Goal: Task Accomplishment & Management: Manage account settings

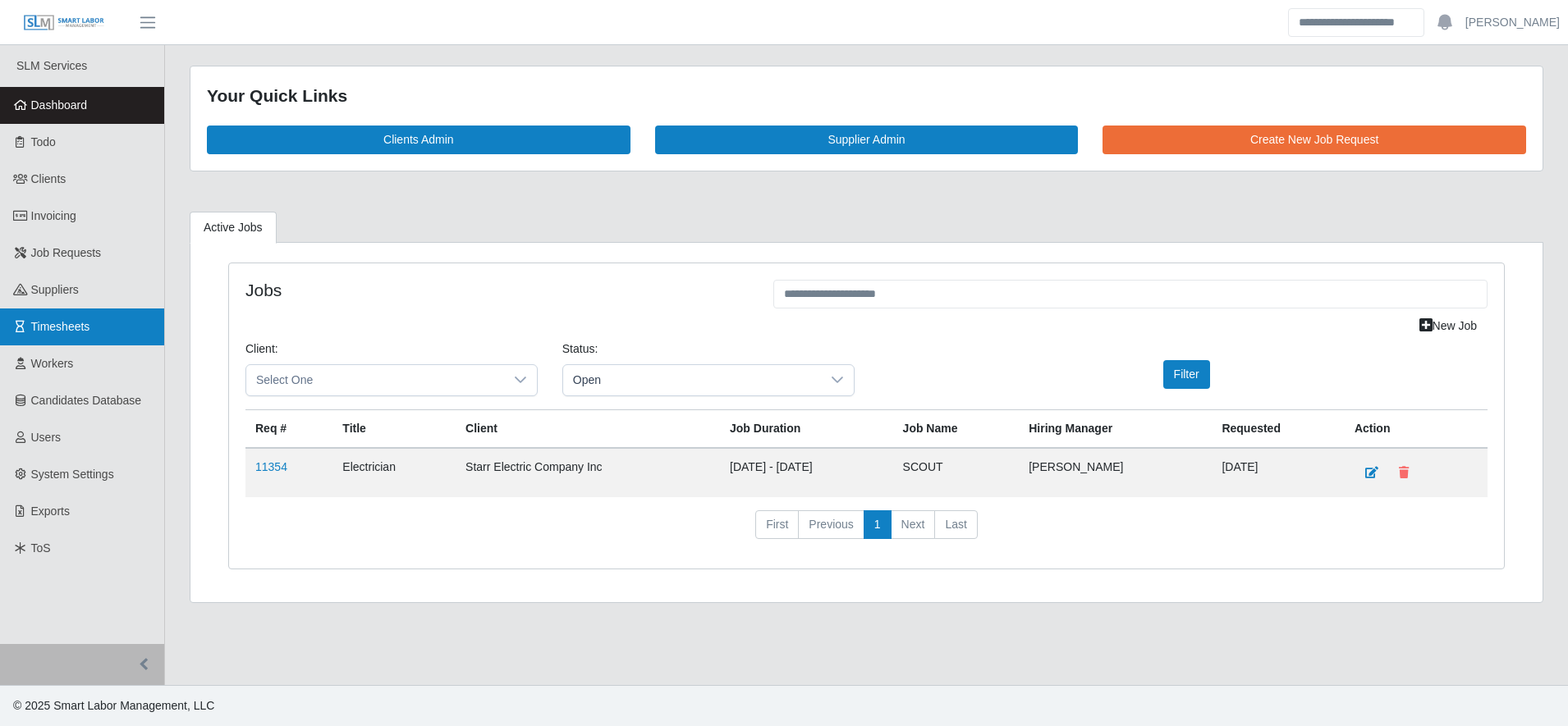
click at [35, 337] on link "Timesheets" at bounding box center [82, 327] width 164 height 37
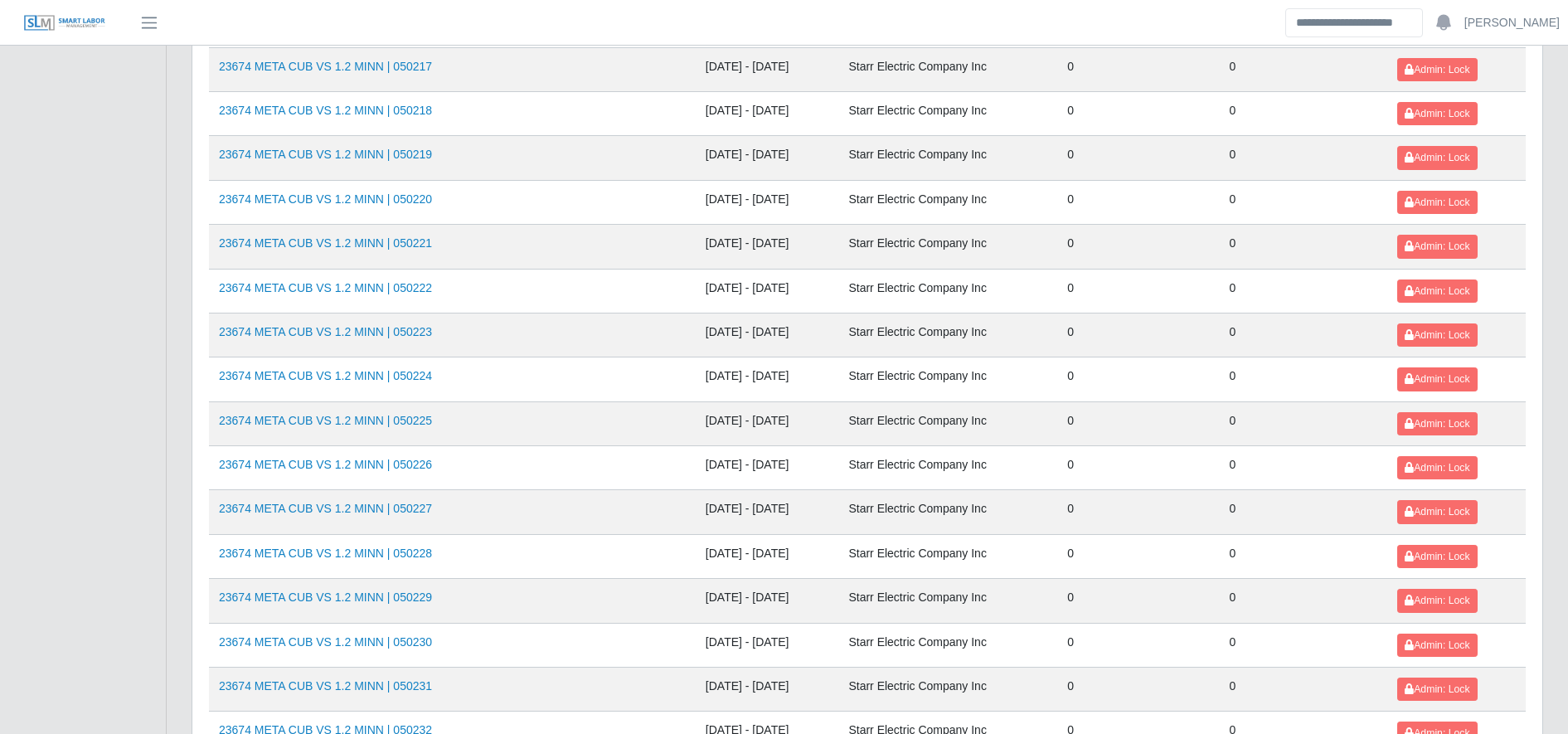
scroll to position [1706, 0]
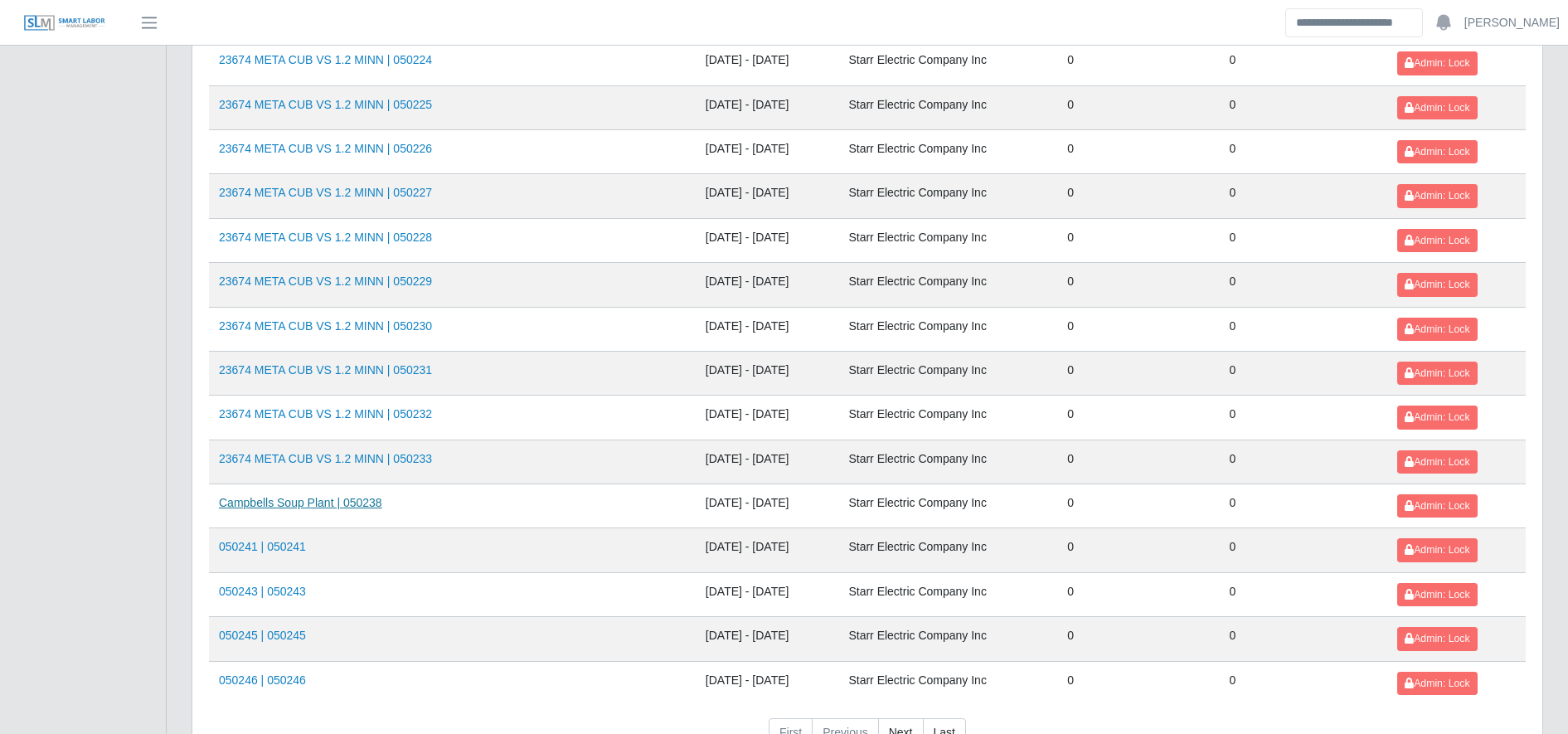
click at [344, 508] on link "Campbells Soup Plant | 050238" at bounding box center [300, 503] width 164 height 14
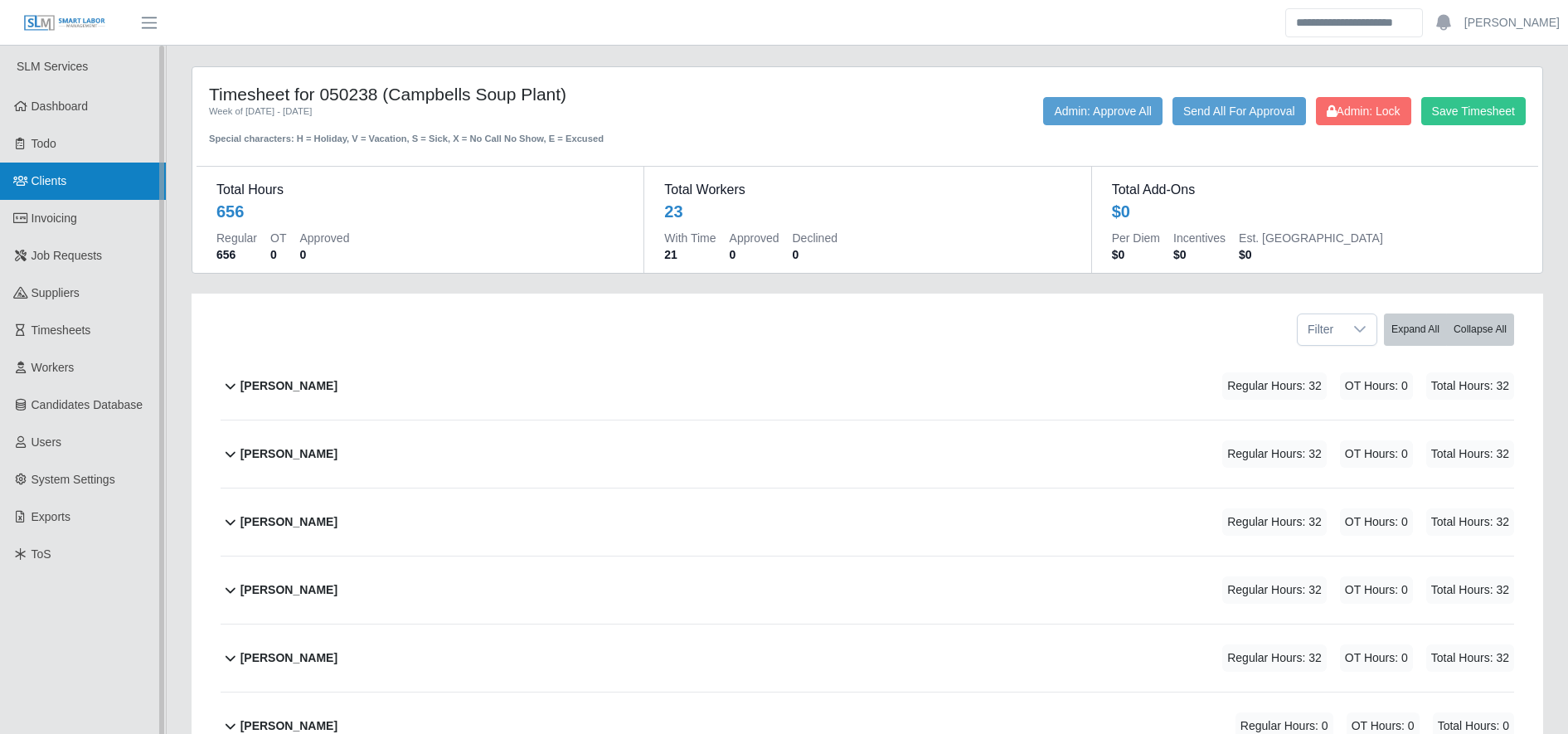
click at [54, 191] on link "Clients" at bounding box center [82, 181] width 166 height 38
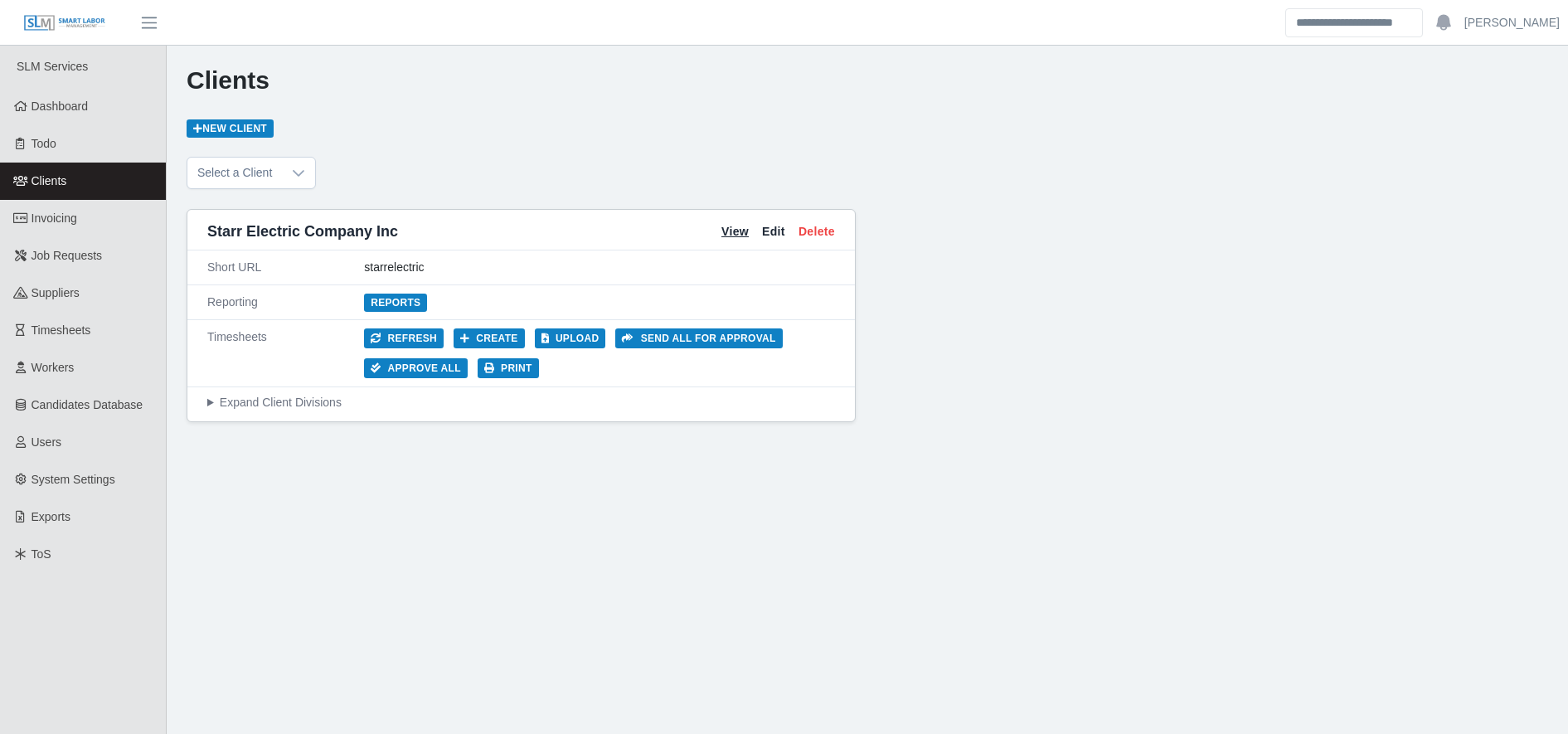
click at [728, 233] on link "View" at bounding box center [736, 232] width 27 height 17
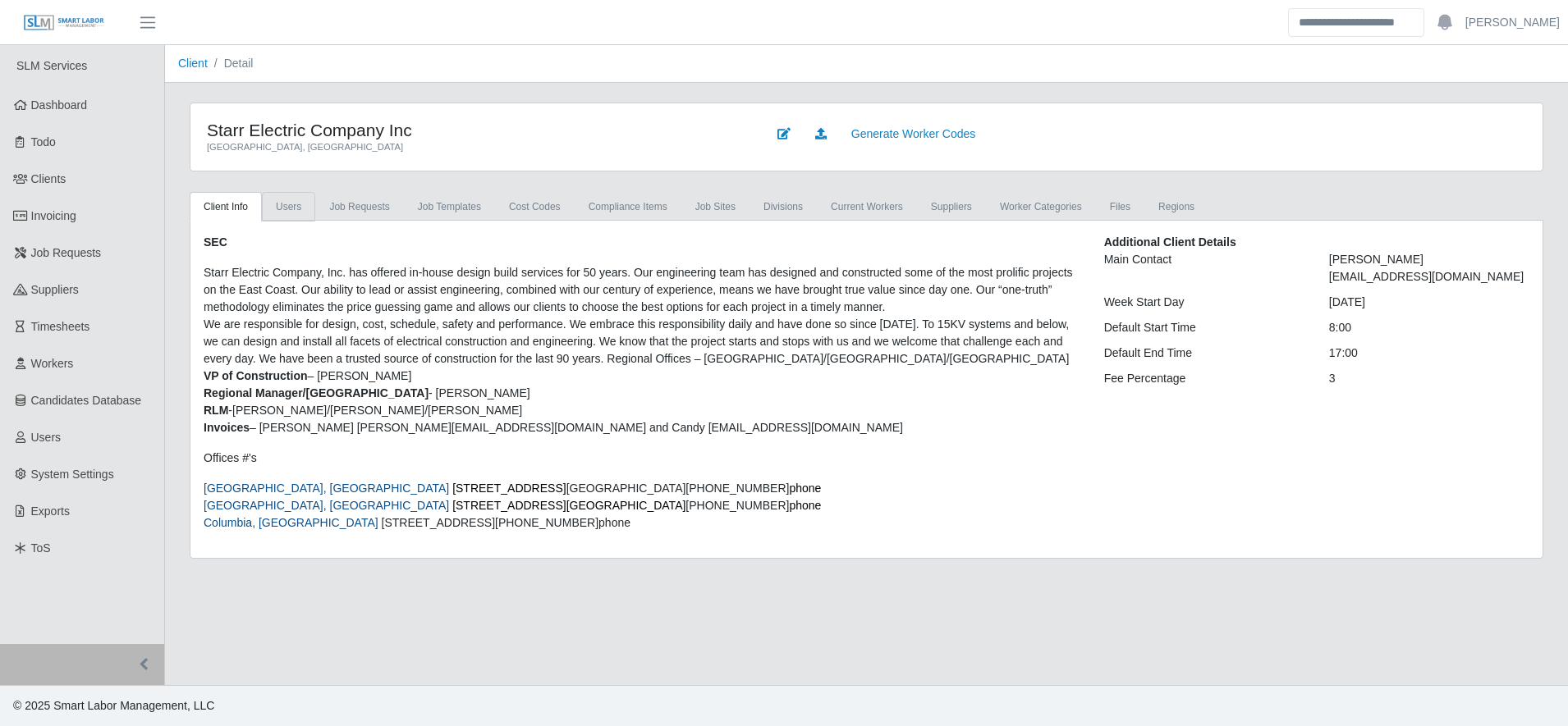
click at [281, 207] on link "Users" at bounding box center [289, 206] width 54 height 30
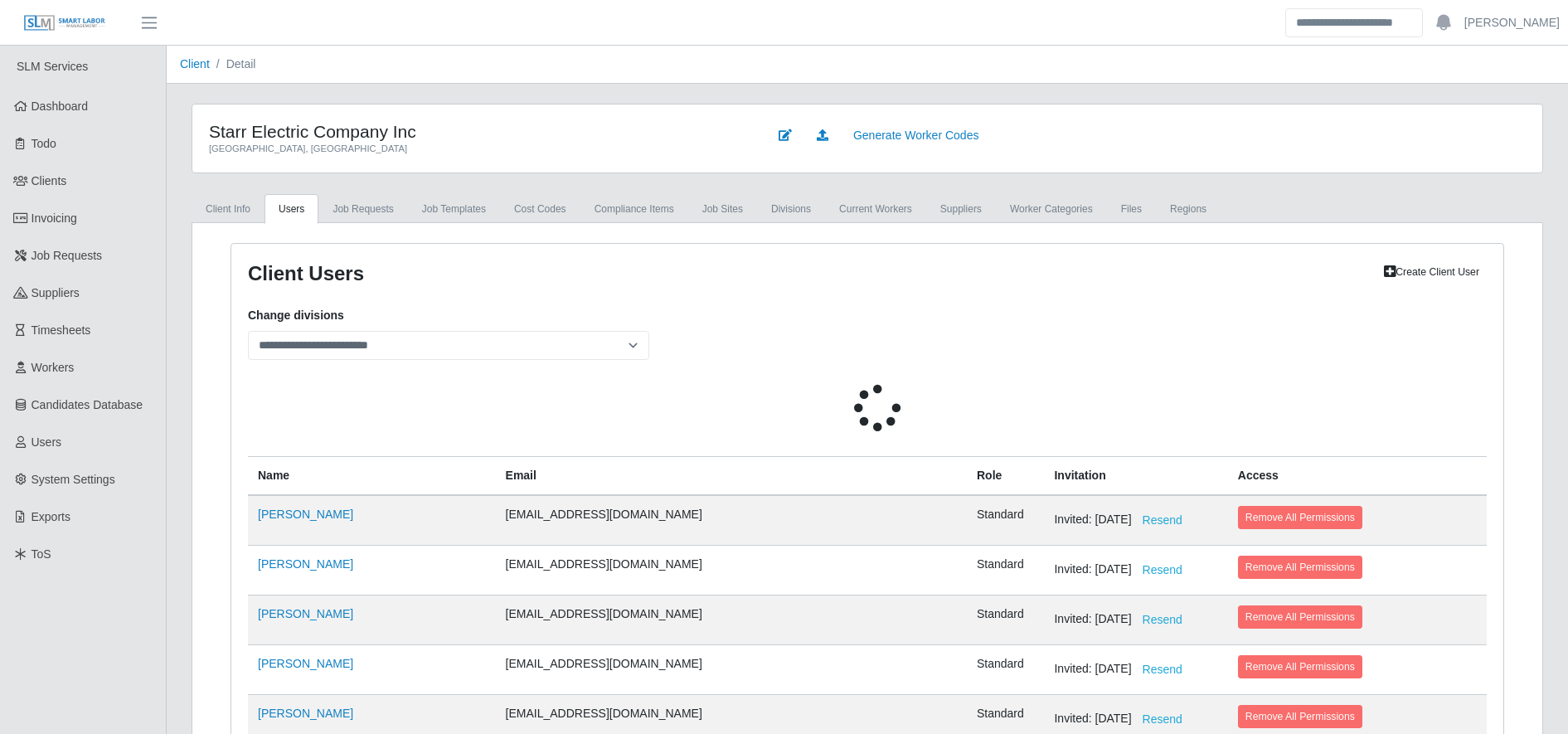
select select
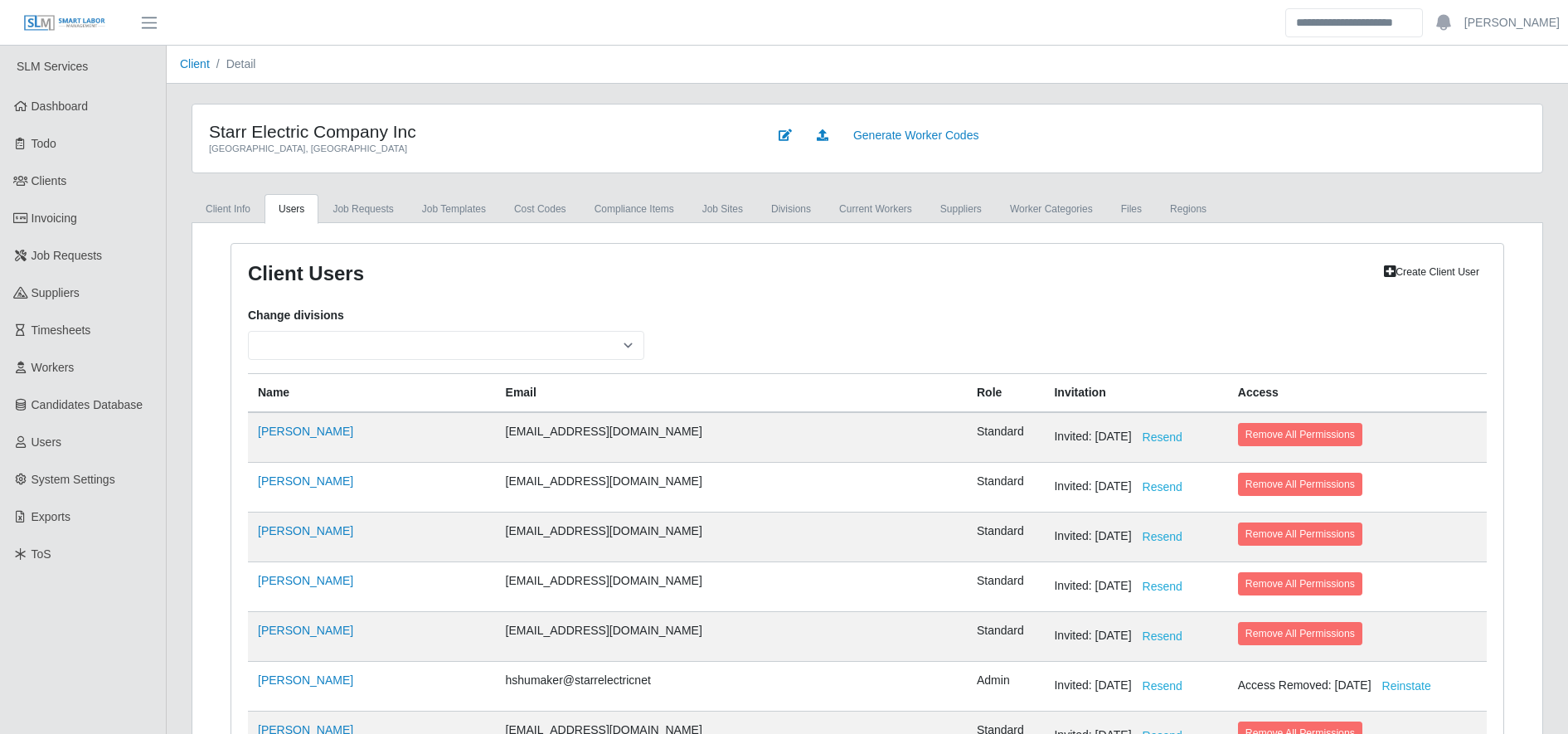
click at [1427, 264] on link "Create Client User" at bounding box center [1432, 272] width 110 height 23
select select
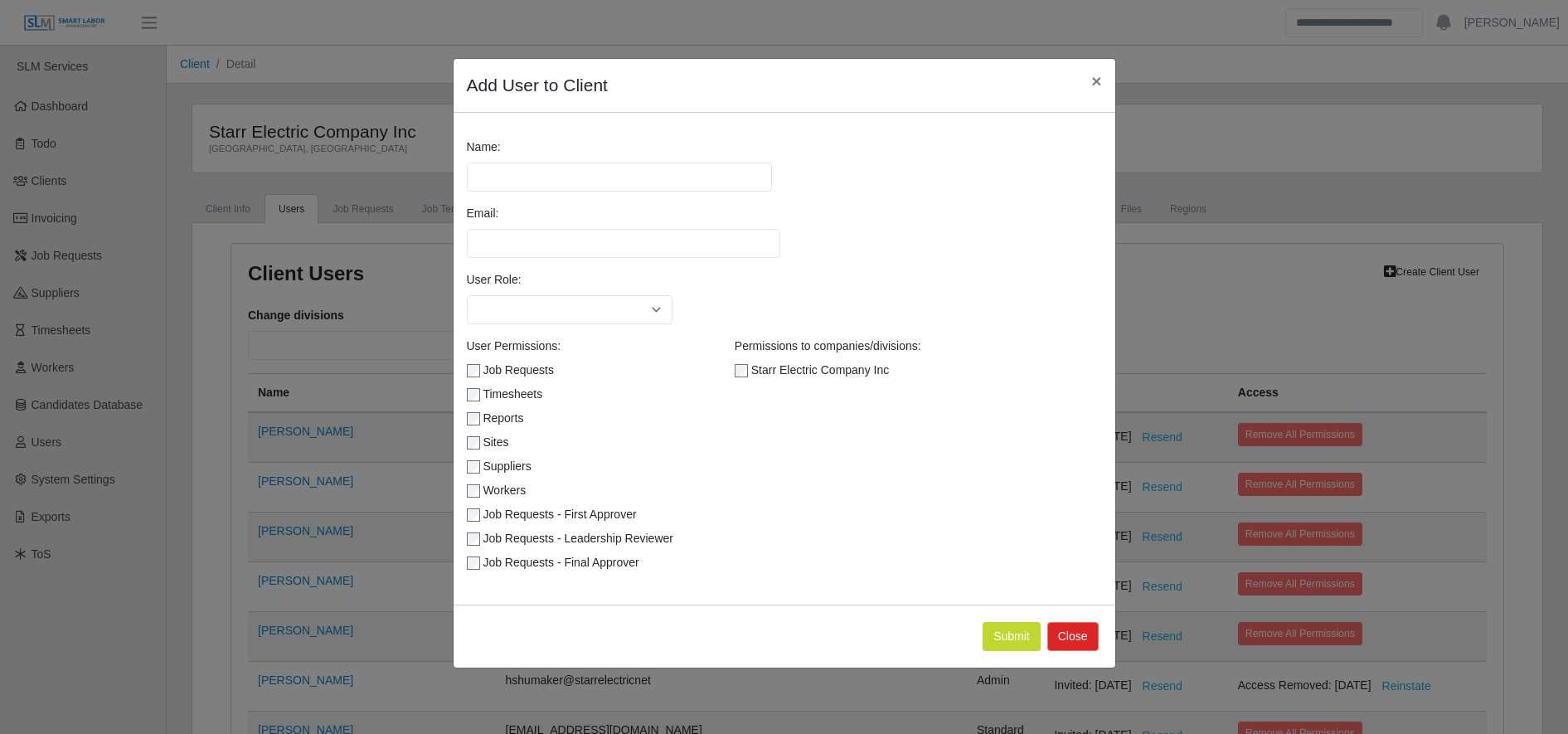
click at [472, 405] on div "Timesheets" at bounding box center [597, 398] width 260 height 24
click at [579, 189] on input "Name:" at bounding box center [619, 177] width 305 height 29
type input "**********"
click at [597, 238] on input "Email:" at bounding box center [624, 243] width 314 height 29
type input "*"
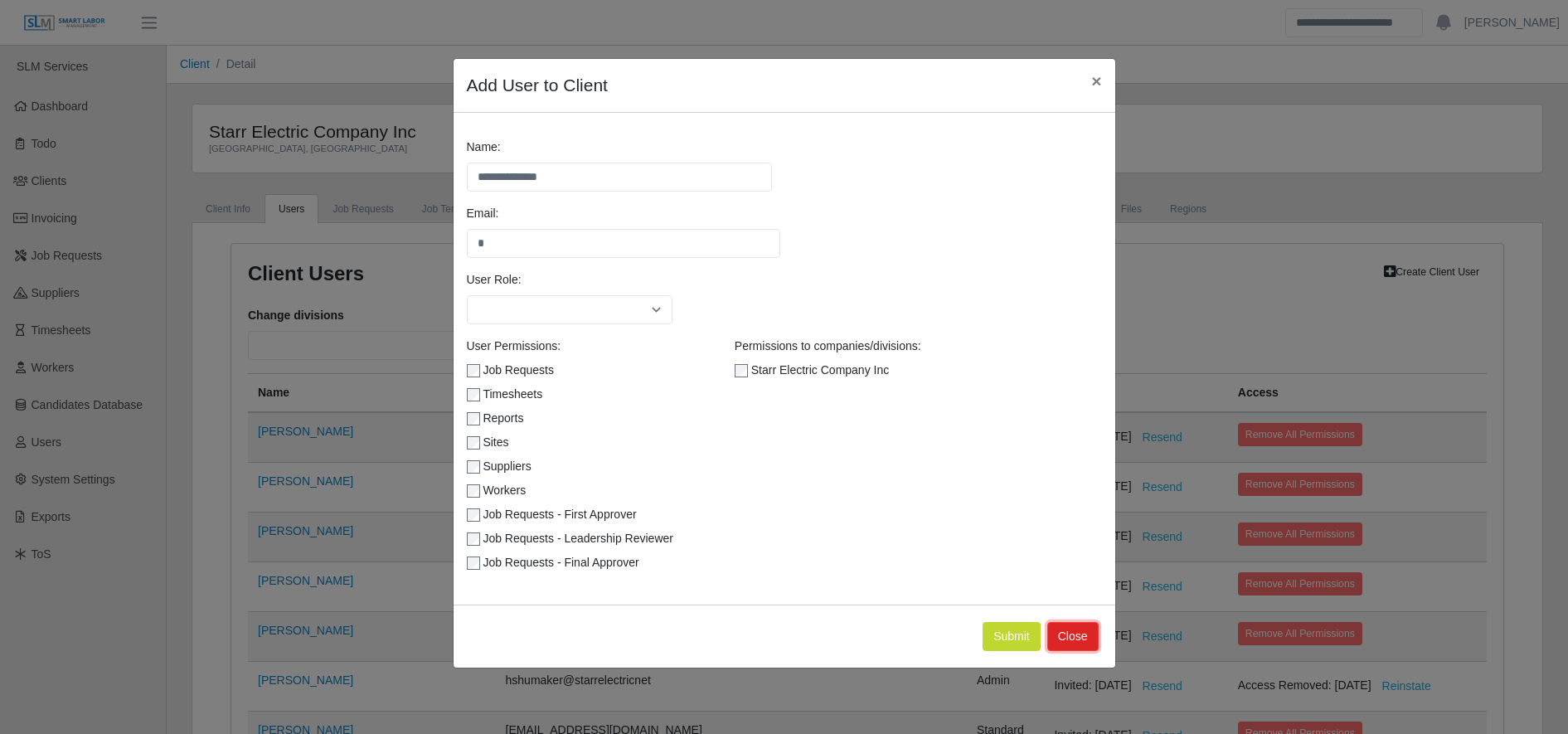
click at [1090, 636] on button "Close" at bounding box center [1073, 637] width 51 height 29
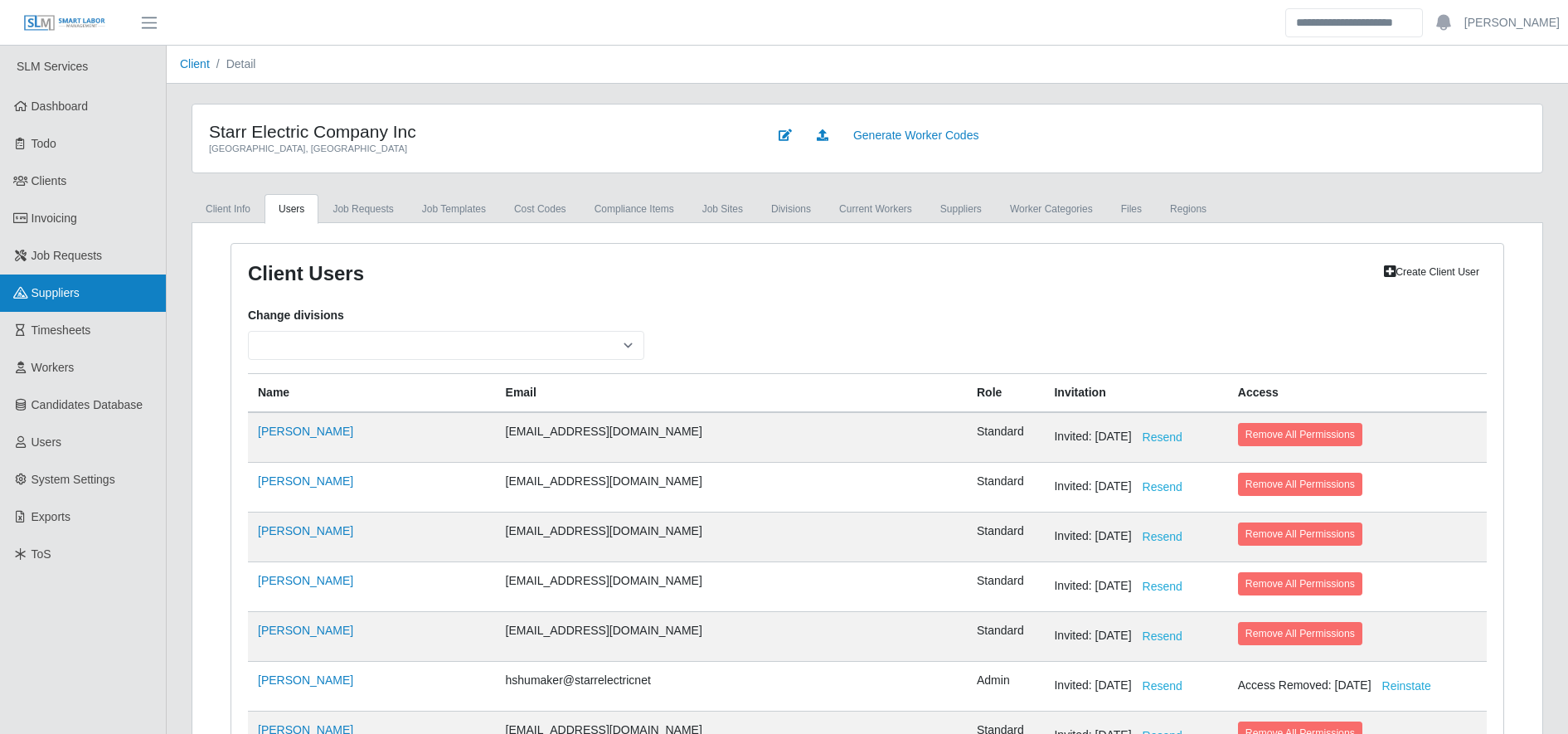
click at [92, 291] on link "Suppliers" at bounding box center [82, 293] width 166 height 38
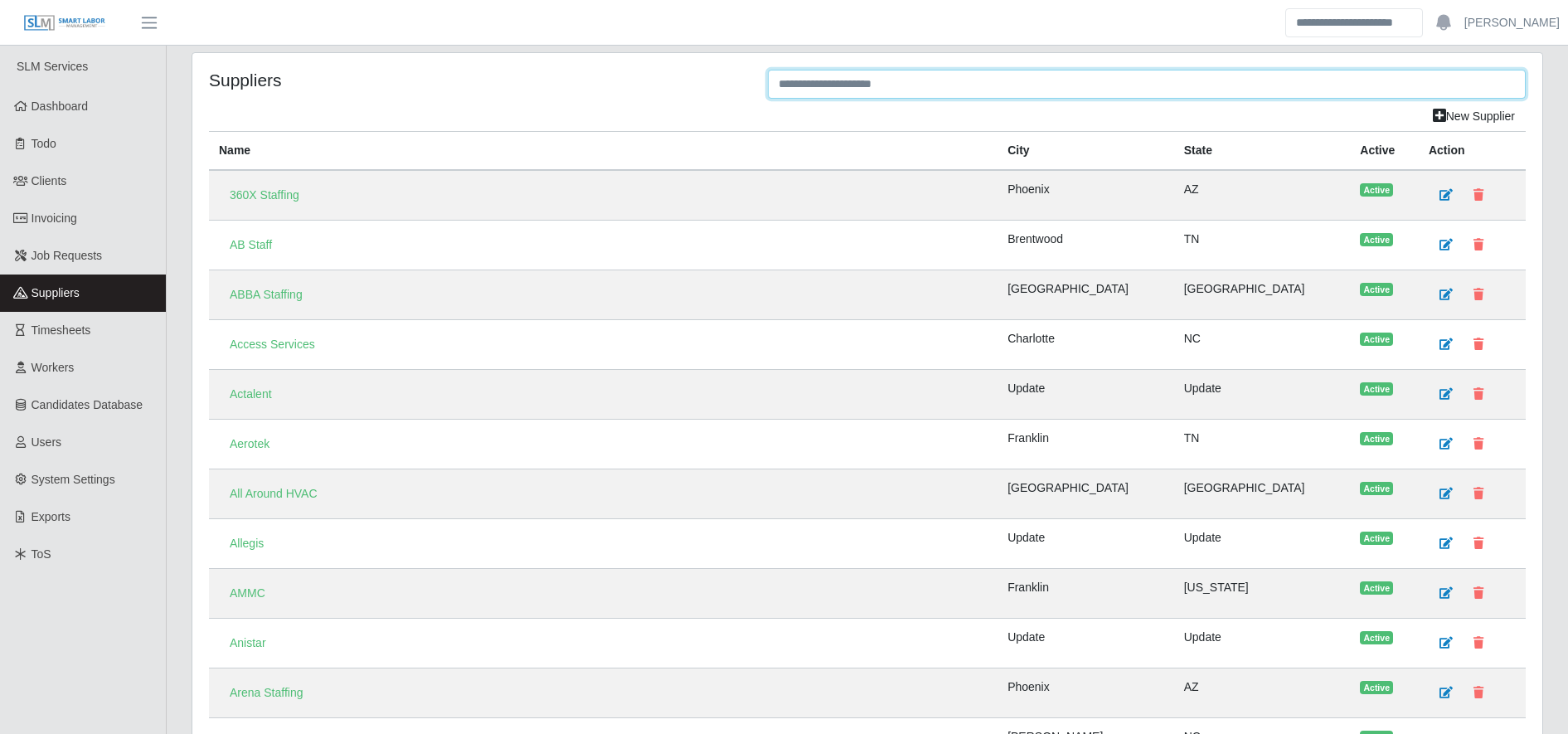
click at [1020, 88] on input "text" at bounding box center [1147, 84] width 758 height 29
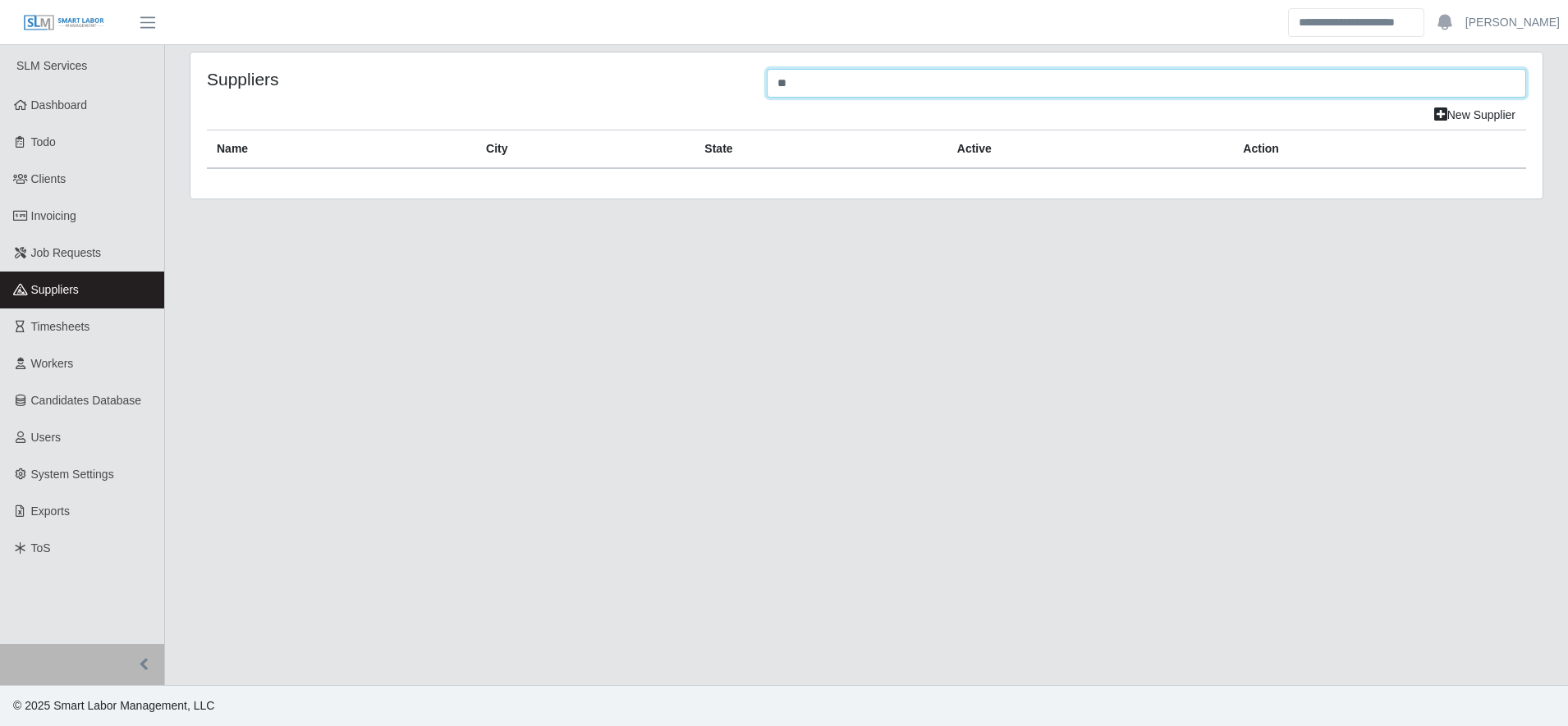
type input "*"
click at [620, 111] on div "New Supplier" at bounding box center [866, 115] width 1344 height 29
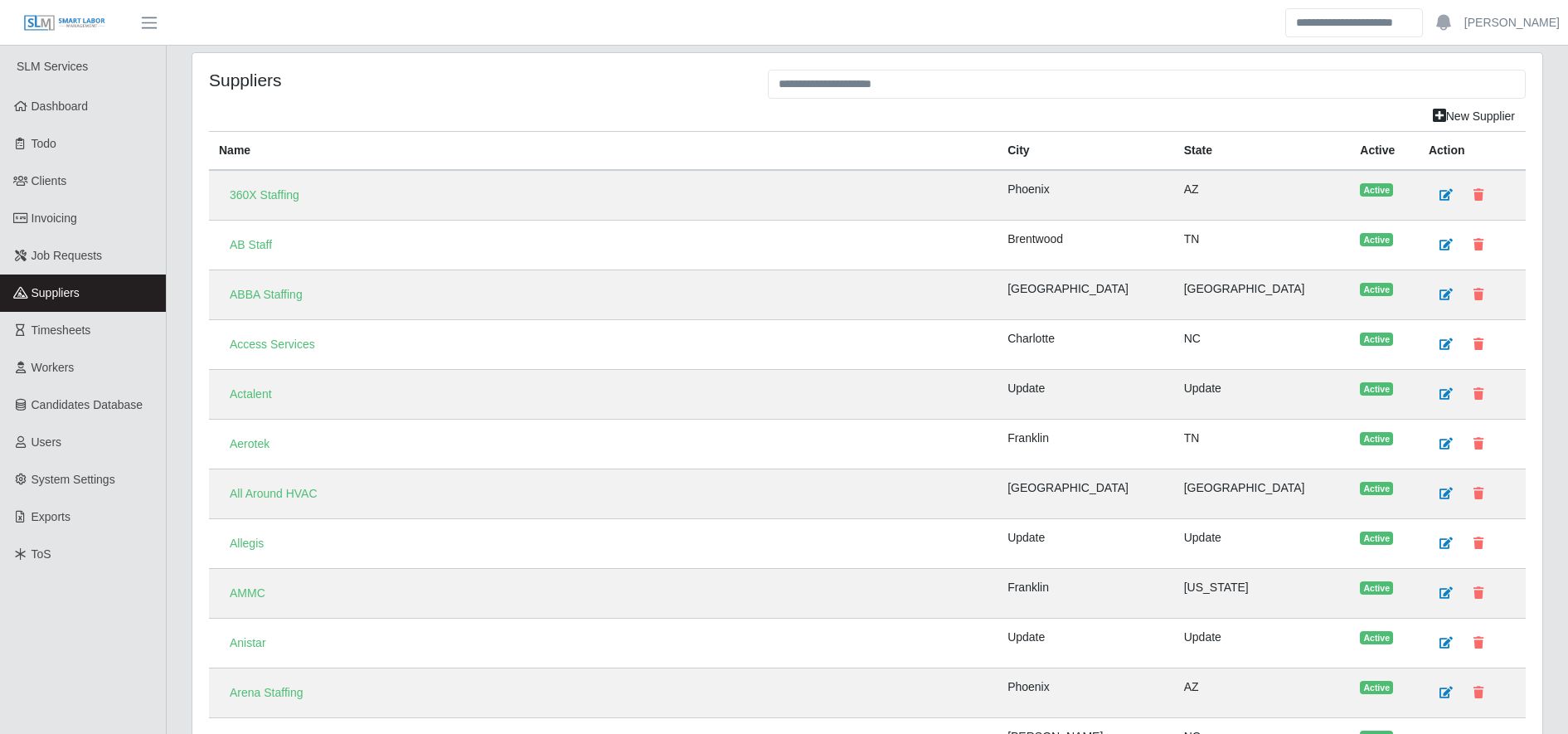
click at [894, 118] on div "New Supplier" at bounding box center [867, 116] width 1342 height 29
click at [885, 113] on div "New Supplier" at bounding box center [867, 116] width 1342 height 29
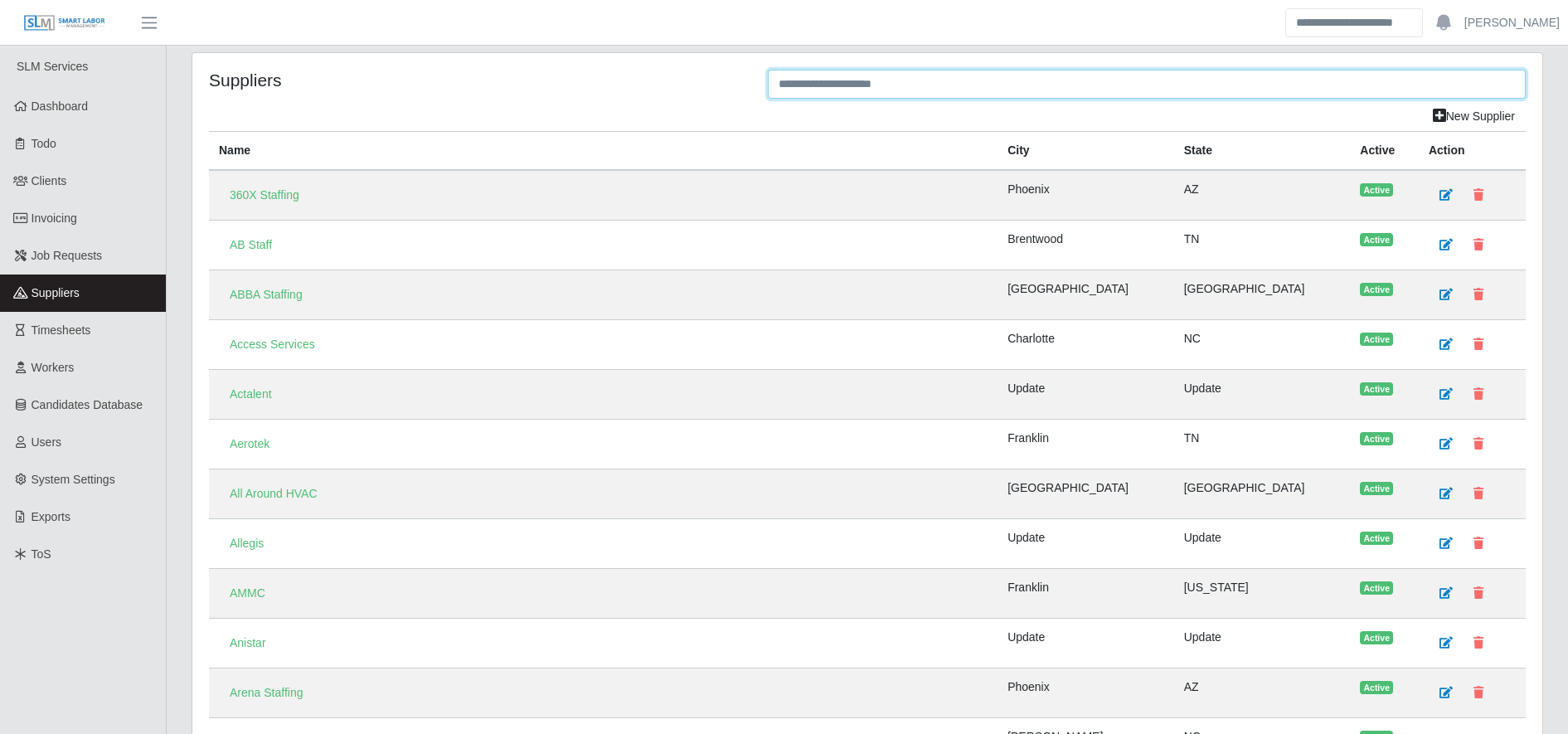
click at [857, 78] on input "text" at bounding box center [1147, 84] width 758 height 29
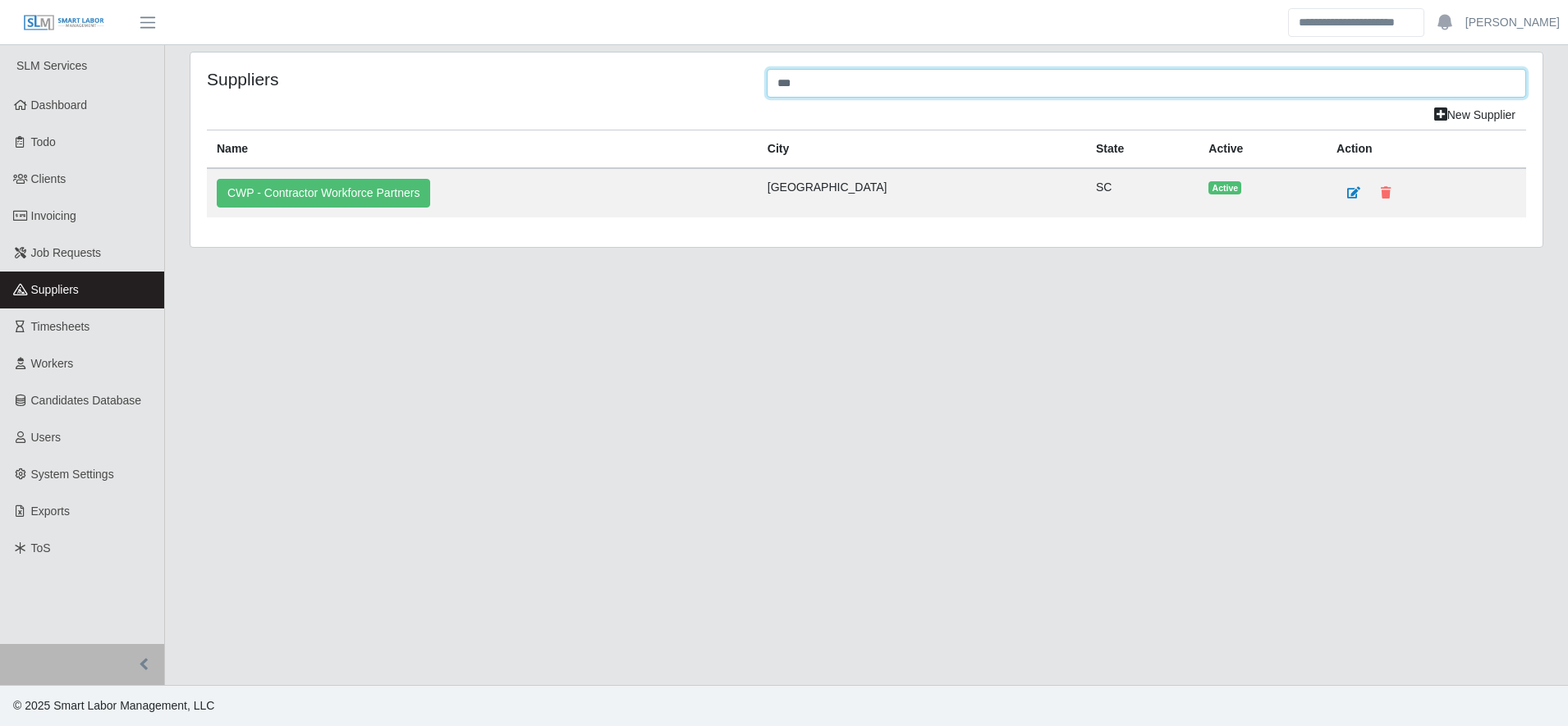
type input "***"
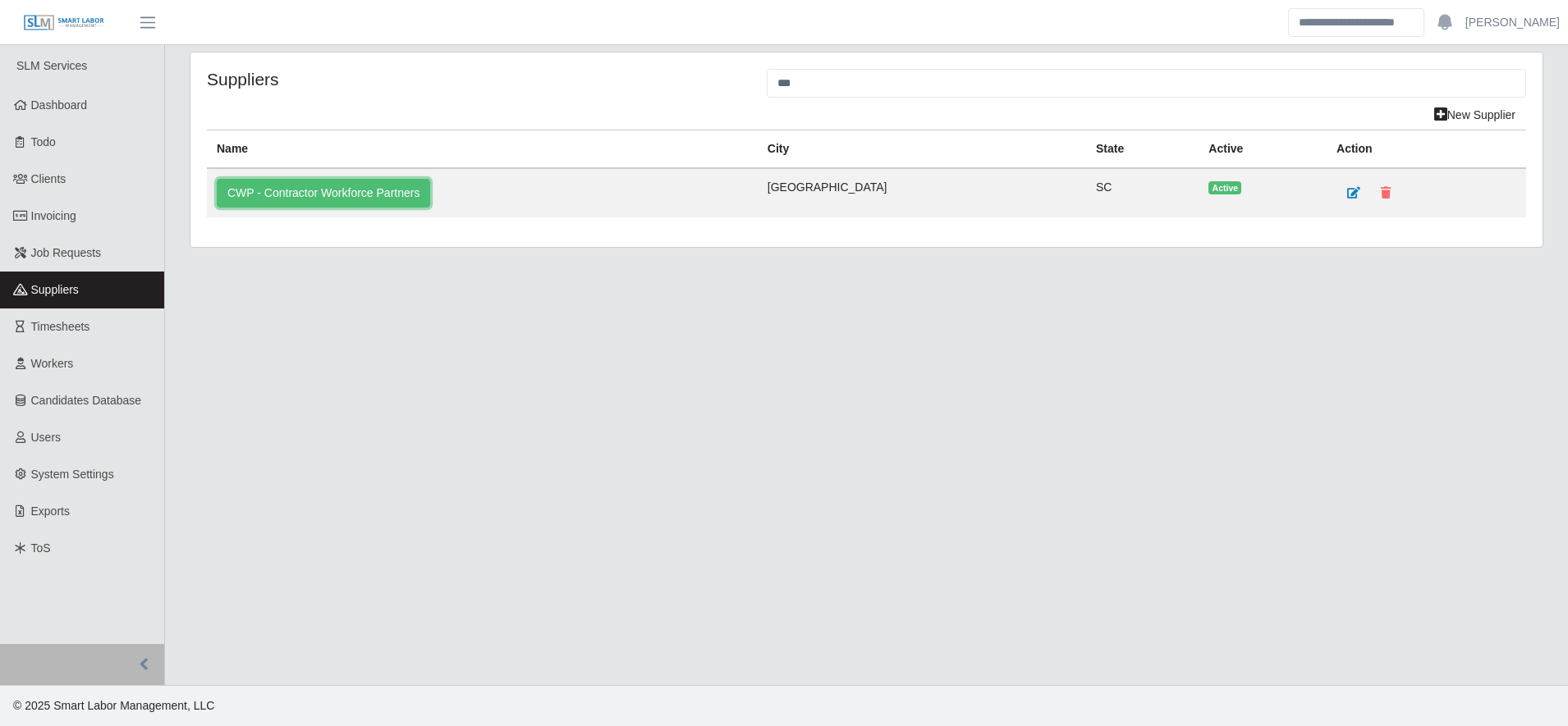
click at [276, 186] on link "CWP - Contractor Workforce Partners" at bounding box center [323, 194] width 214 height 29
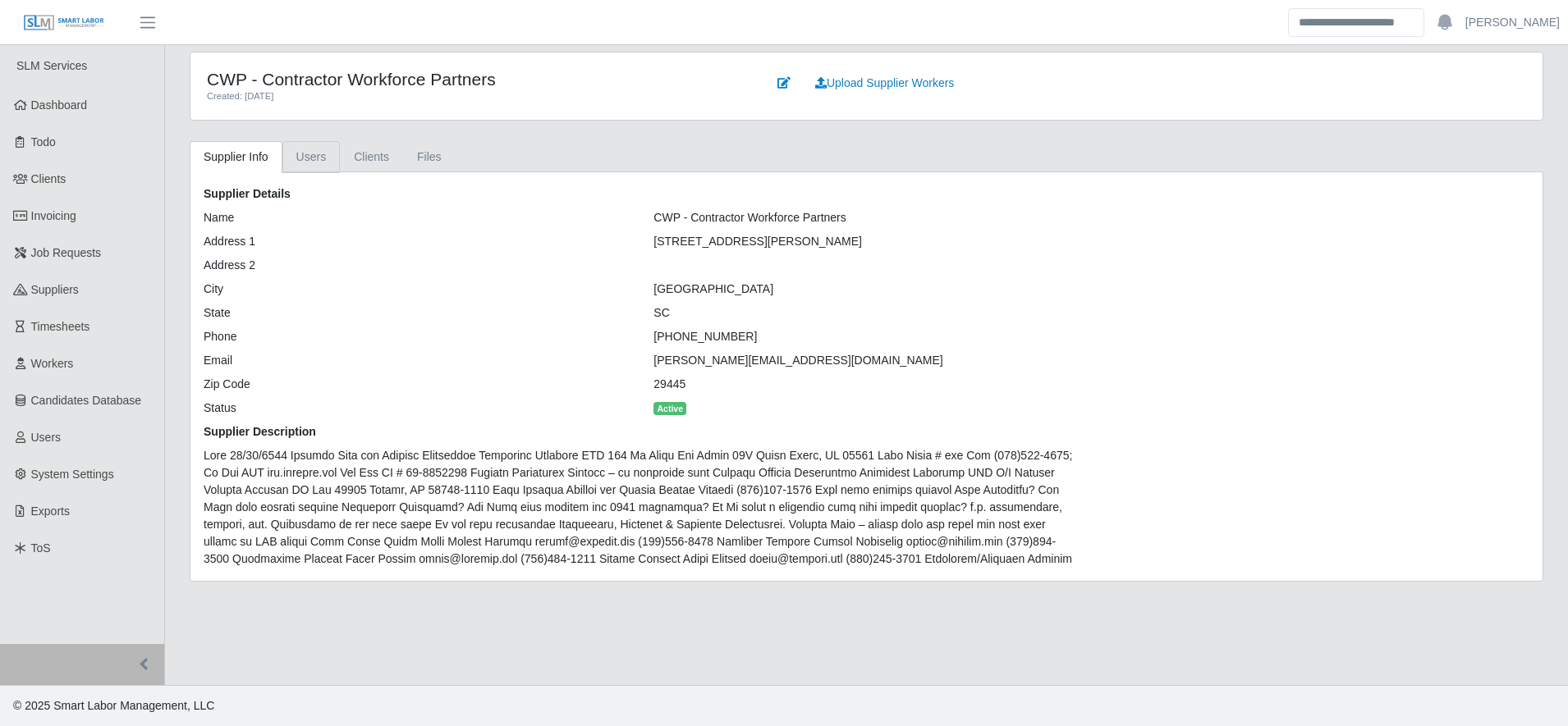
click at [321, 145] on link "Users" at bounding box center [311, 156] width 59 height 32
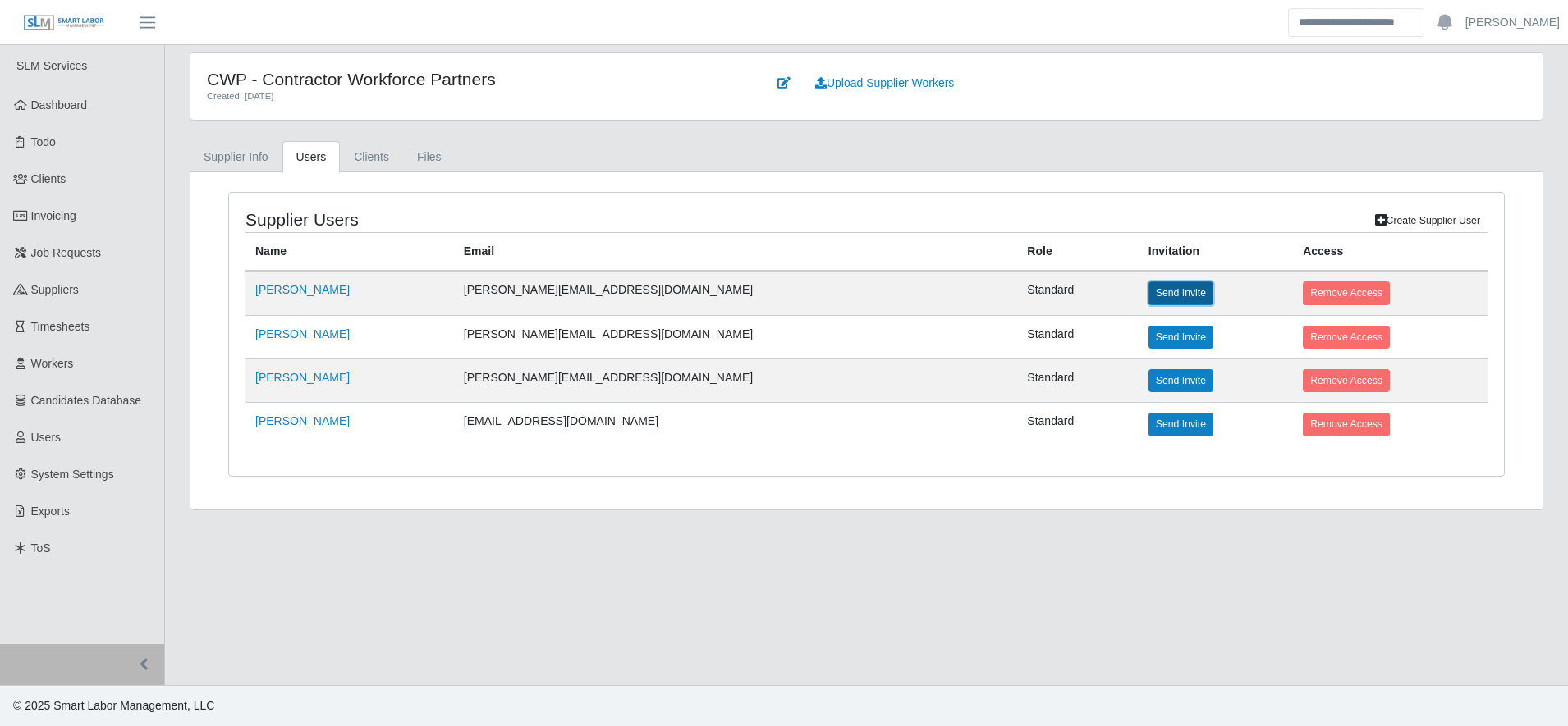
click at [1148, 293] on button "Send Invite" at bounding box center [1181, 293] width 65 height 23
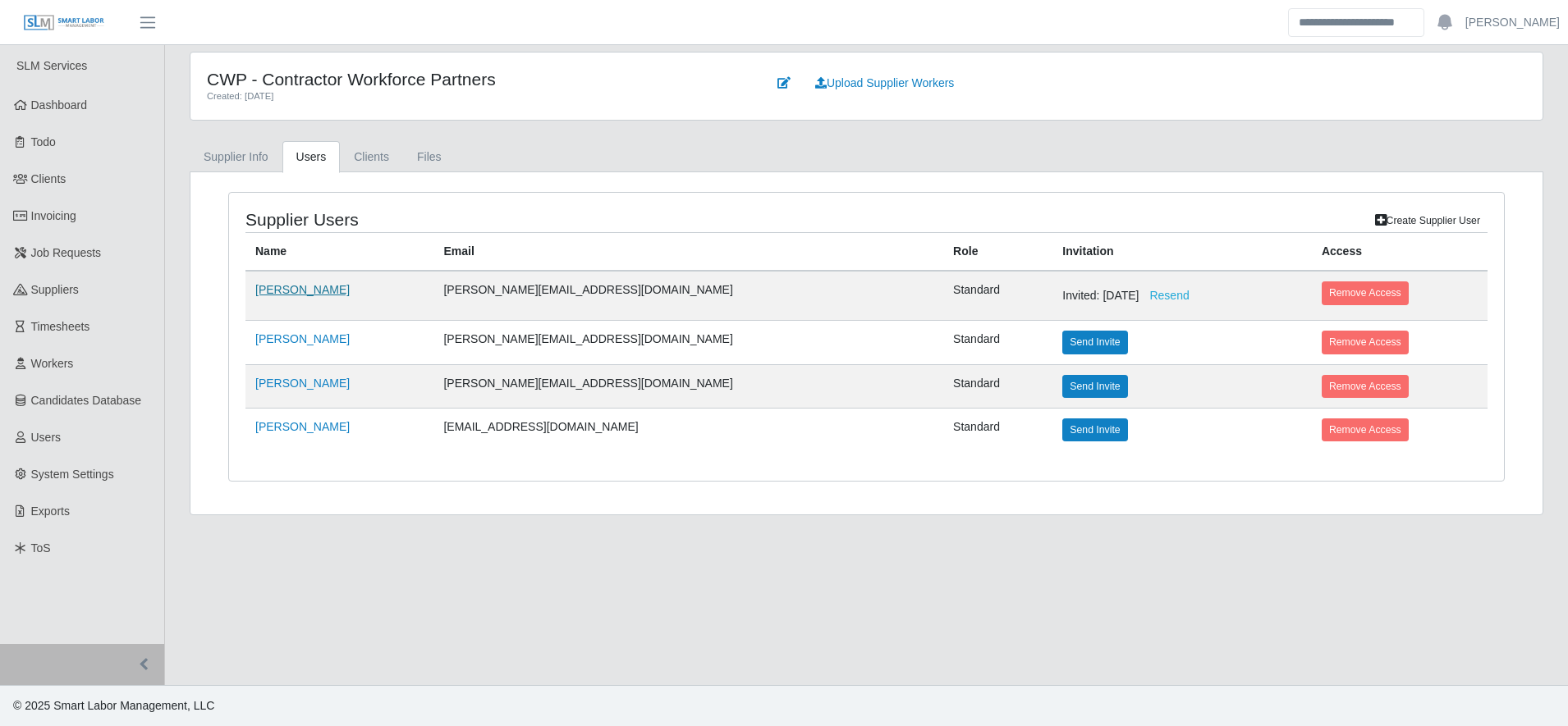
click at [310, 295] on link "[PERSON_NAME]" at bounding box center [302, 290] width 94 height 13
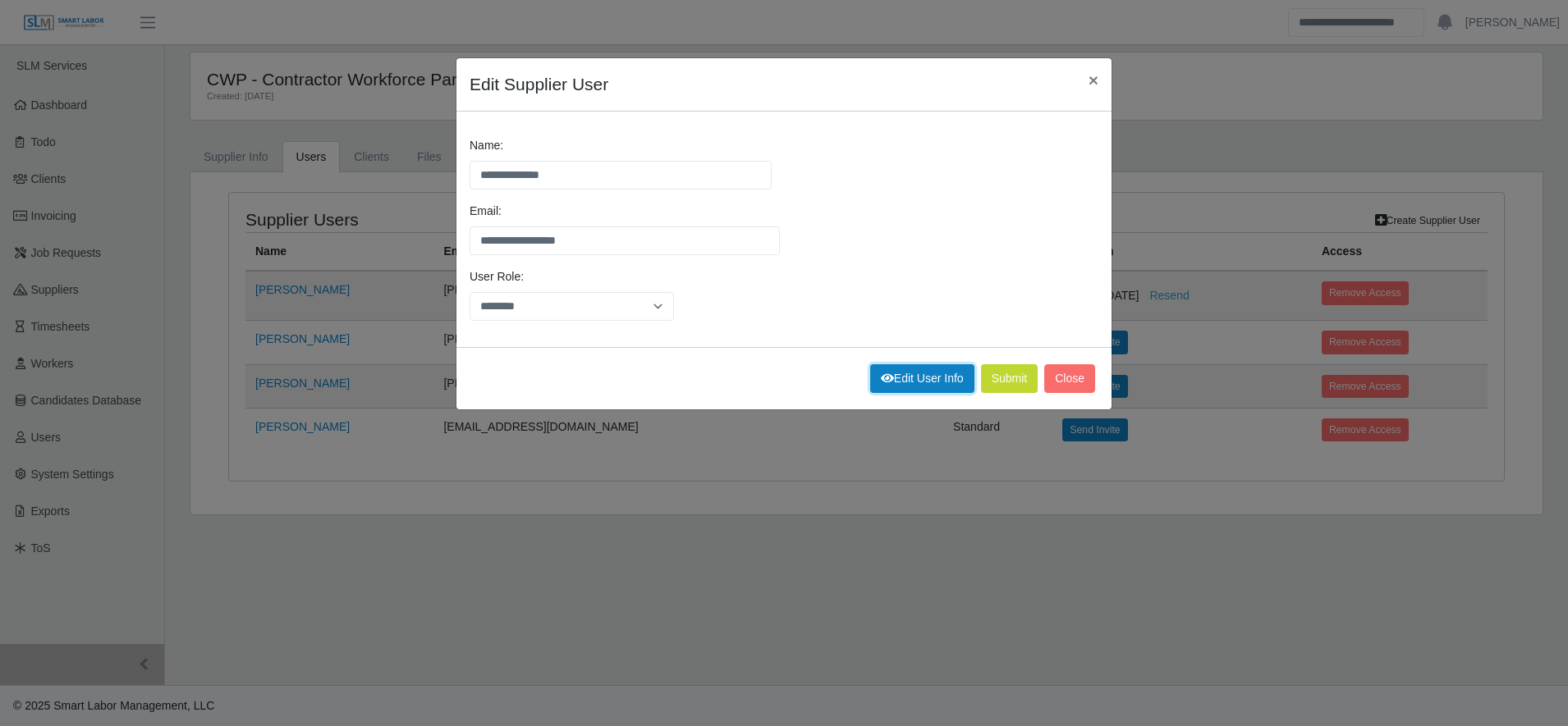
click at [925, 377] on link "Edit User Info" at bounding box center [922, 379] width 105 height 29
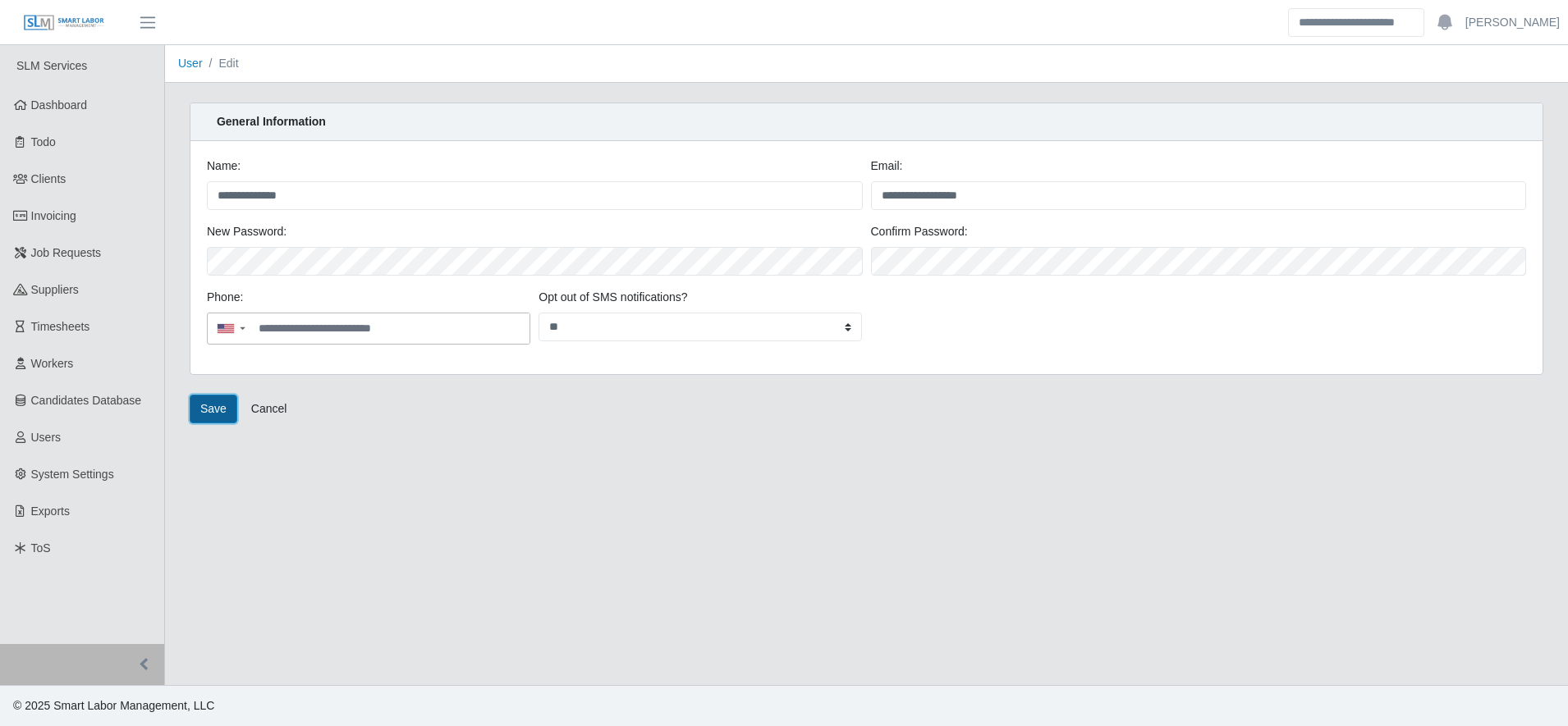
click at [220, 414] on button "Save" at bounding box center [214, 410] width 48 height 29
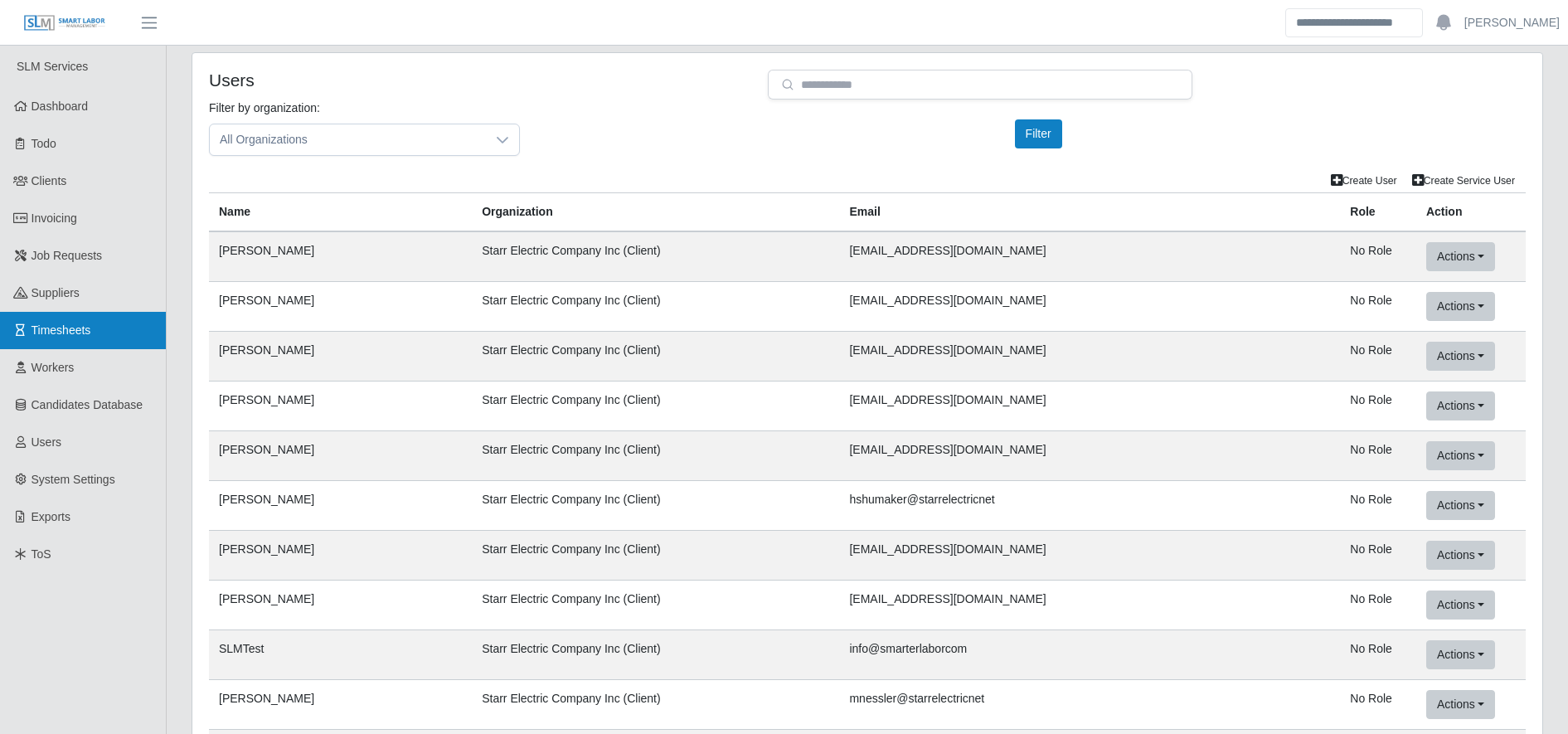
click at [148, 319] on link "Timesheets" at bounding box center [82, 331] width 166 height 38
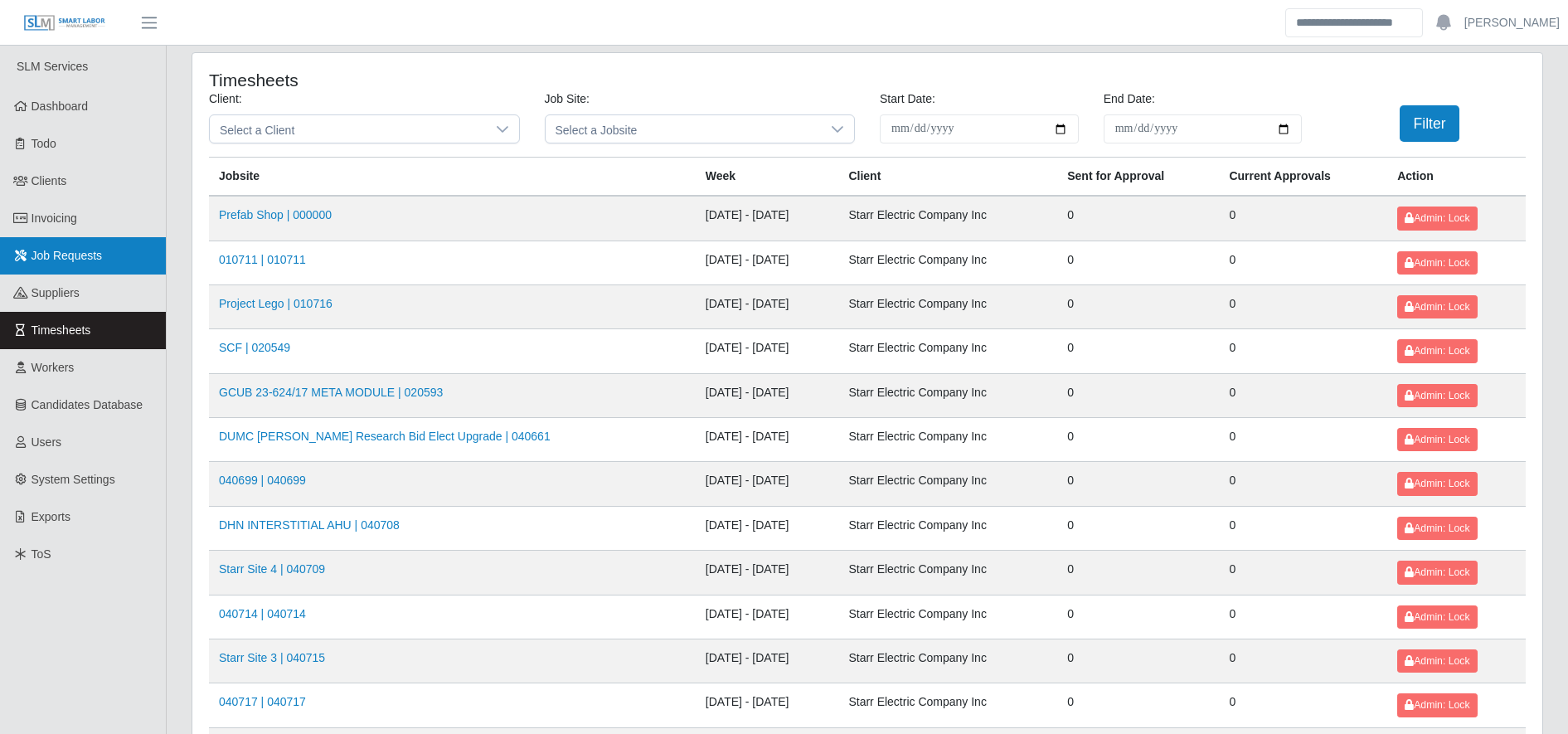
click at [101, 261] on link "Job Requests" at bounding box center [82, 256] width 166 height 38
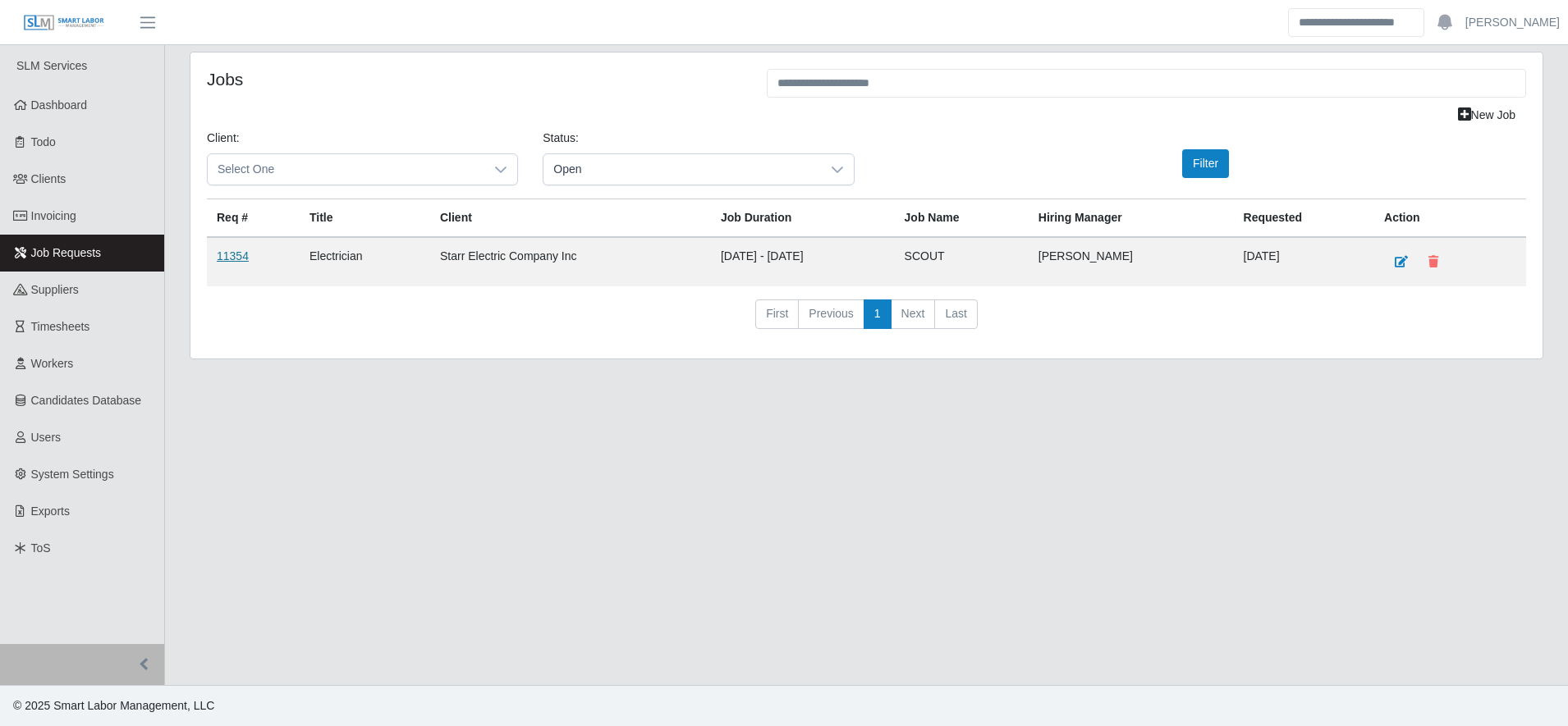
click at [242, 253] on link "11354" at bounding box center [232, 256] width 32 height 13
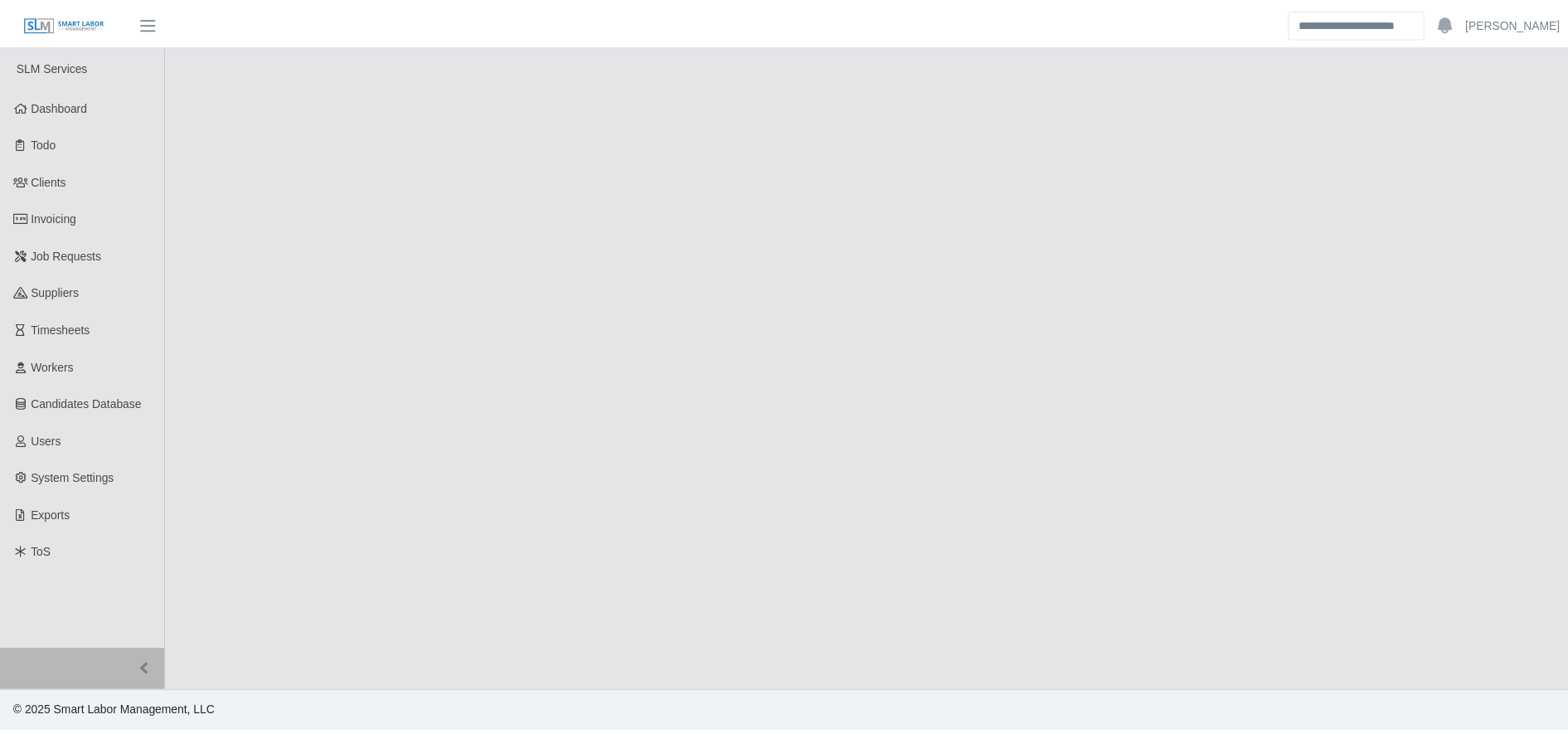
select select "****"
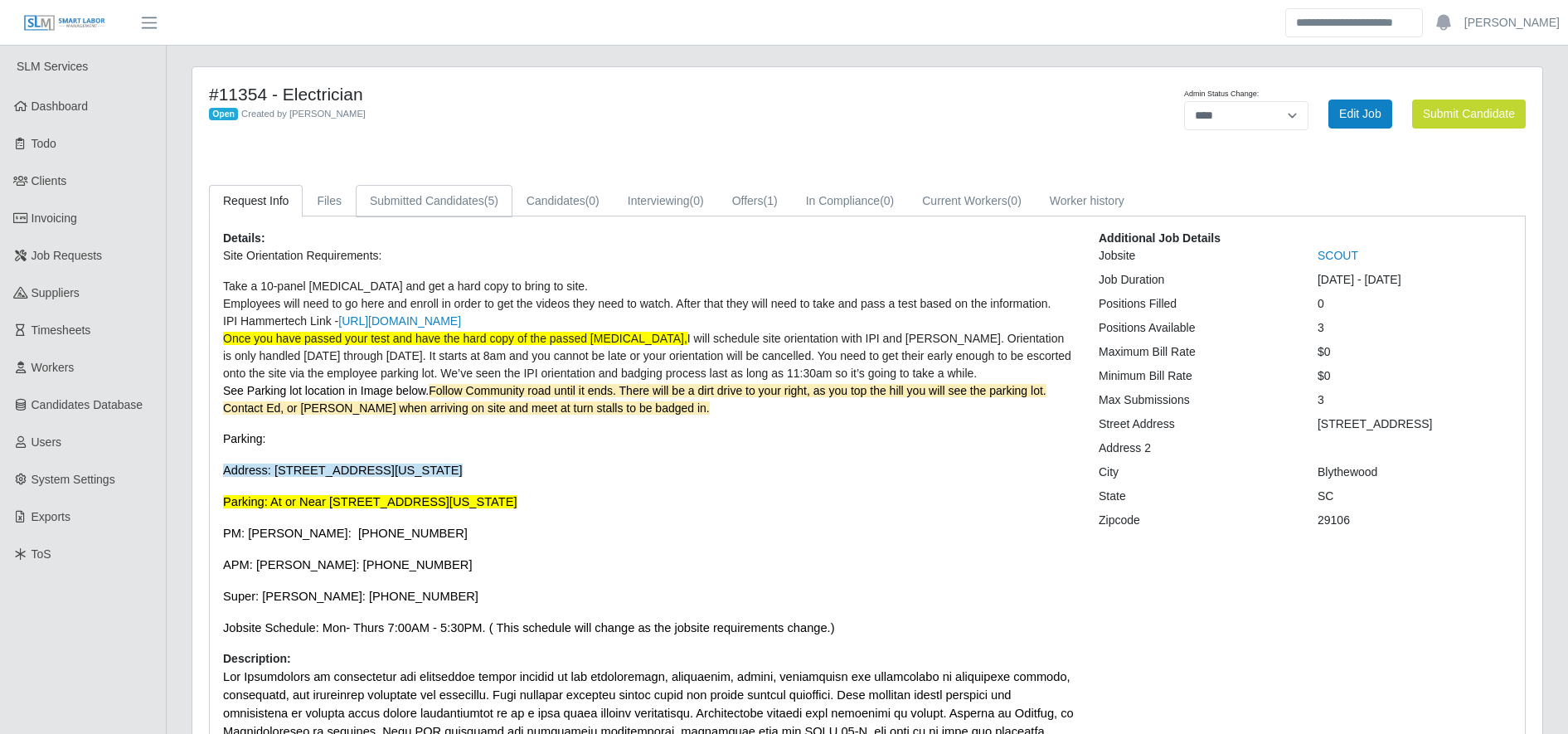
click at [413, 207] on link "Submitted Candidates (5)" at bounding box center [434, 201] width 157 height 32
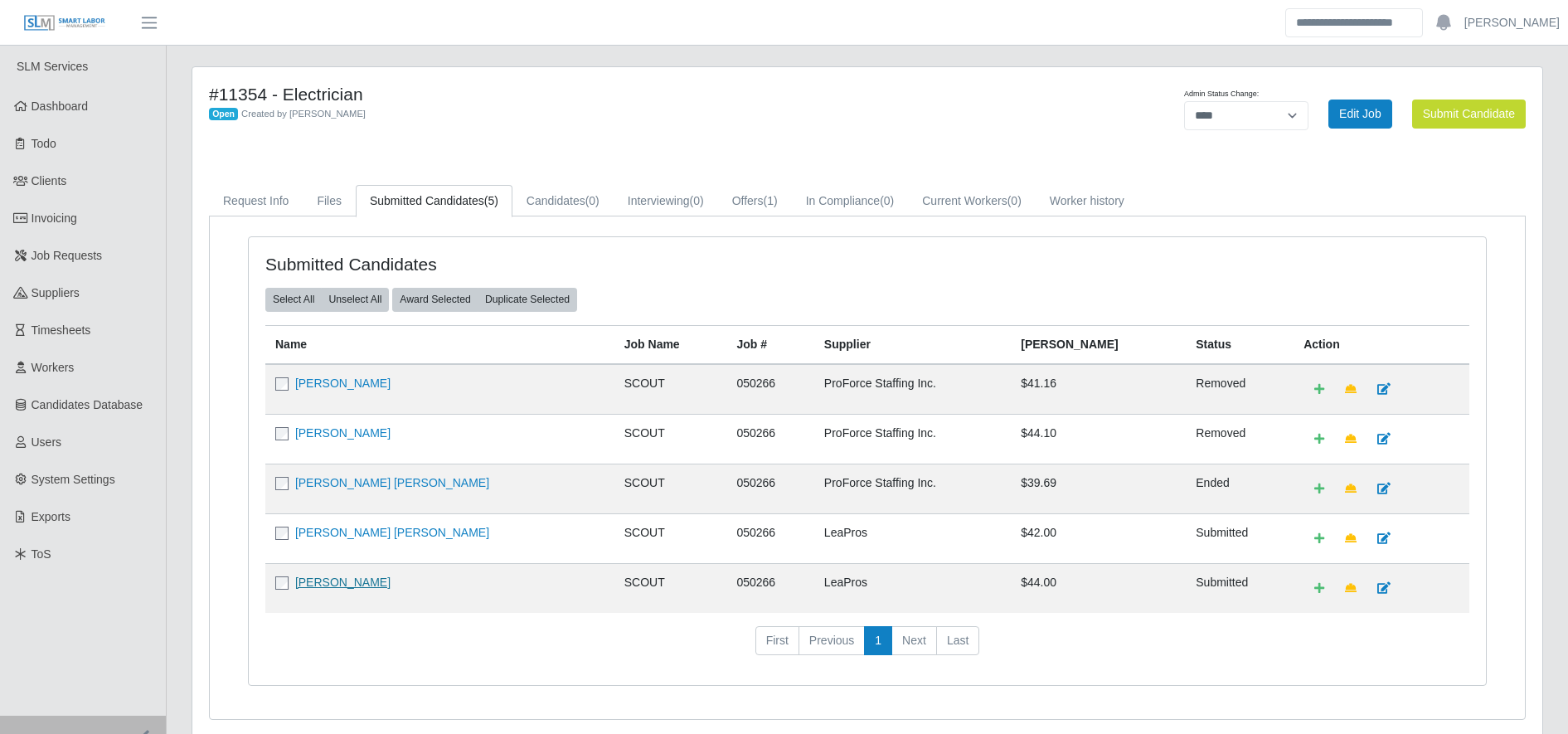
click at [333, 586] on link "[PERSON_NAME]" at bounding box center [343, 583] width 95 height 14
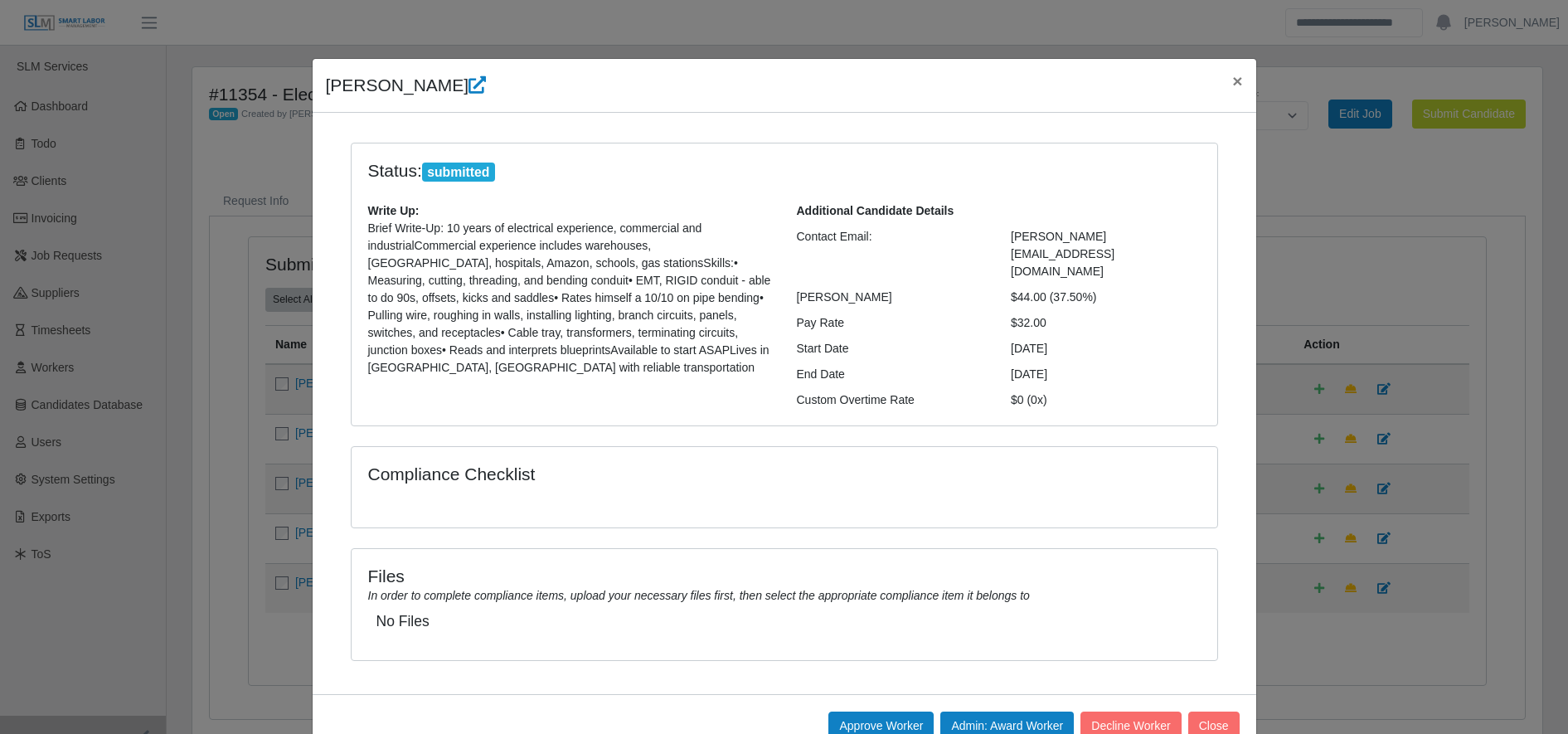
scroll to position [28, 0]
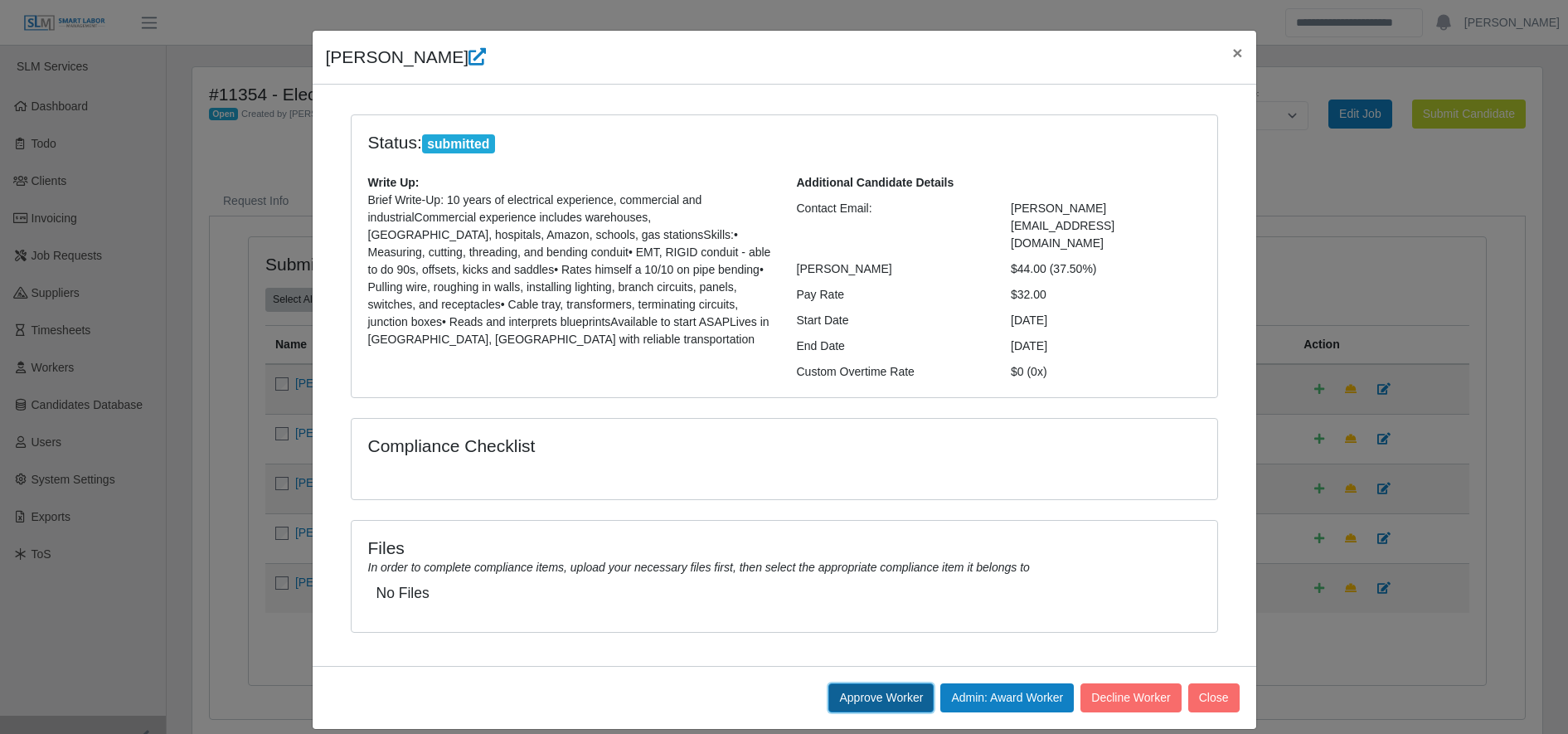
click at [846, 684] on button "Approve Worker" at bounding box center [881, 698] width 106 height 29
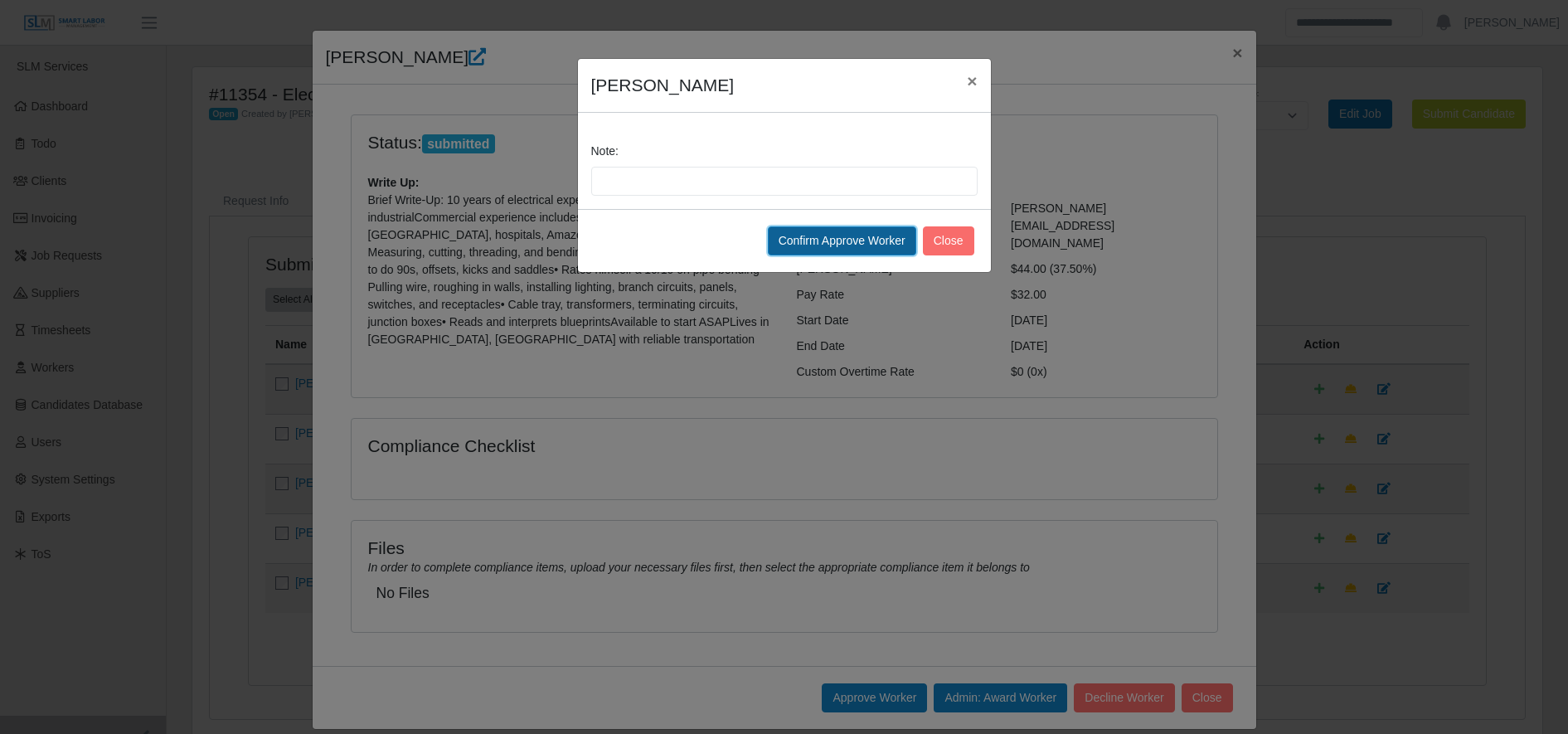
click at [823, 238] on button "Confirm Approve Worker" at bounding box center [842, 241] width 148 height 29
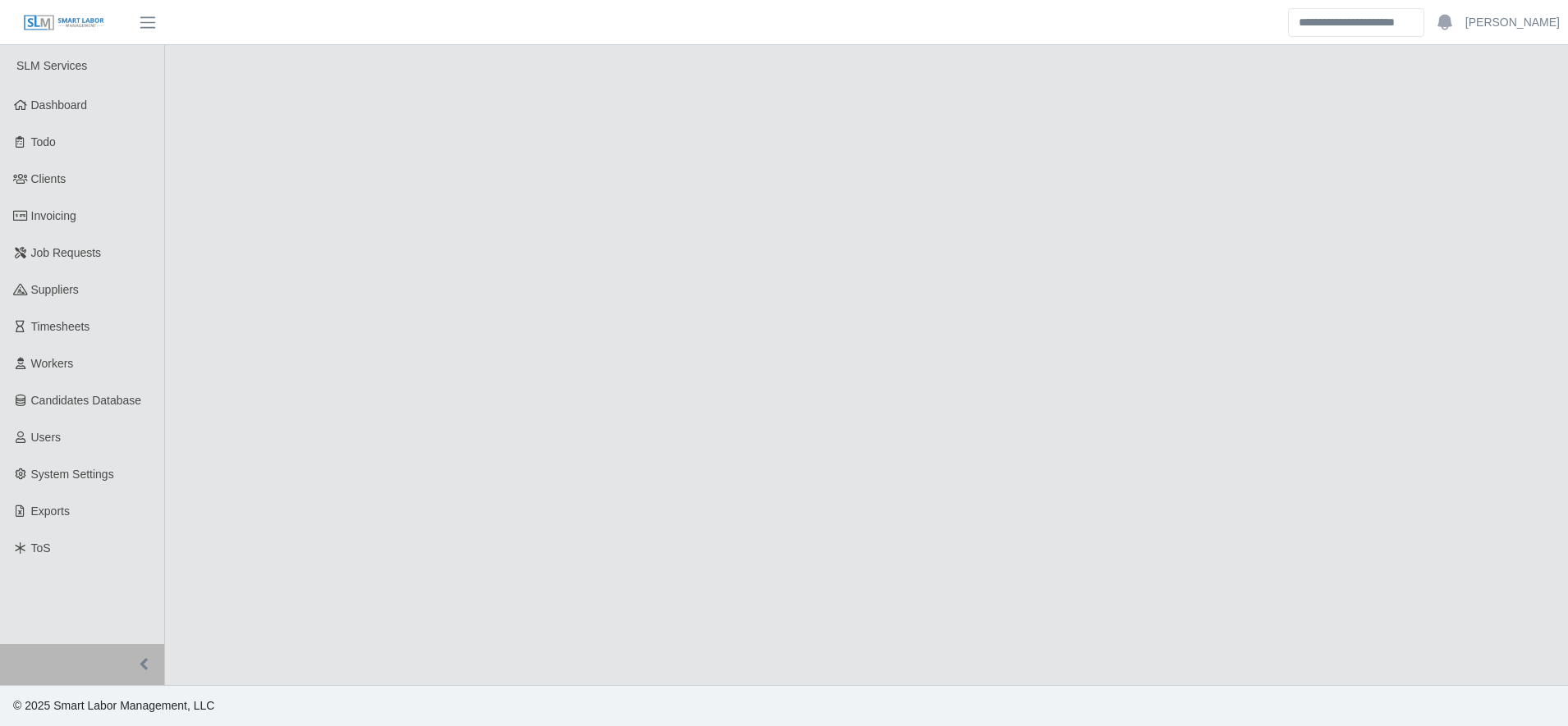
select select "****"
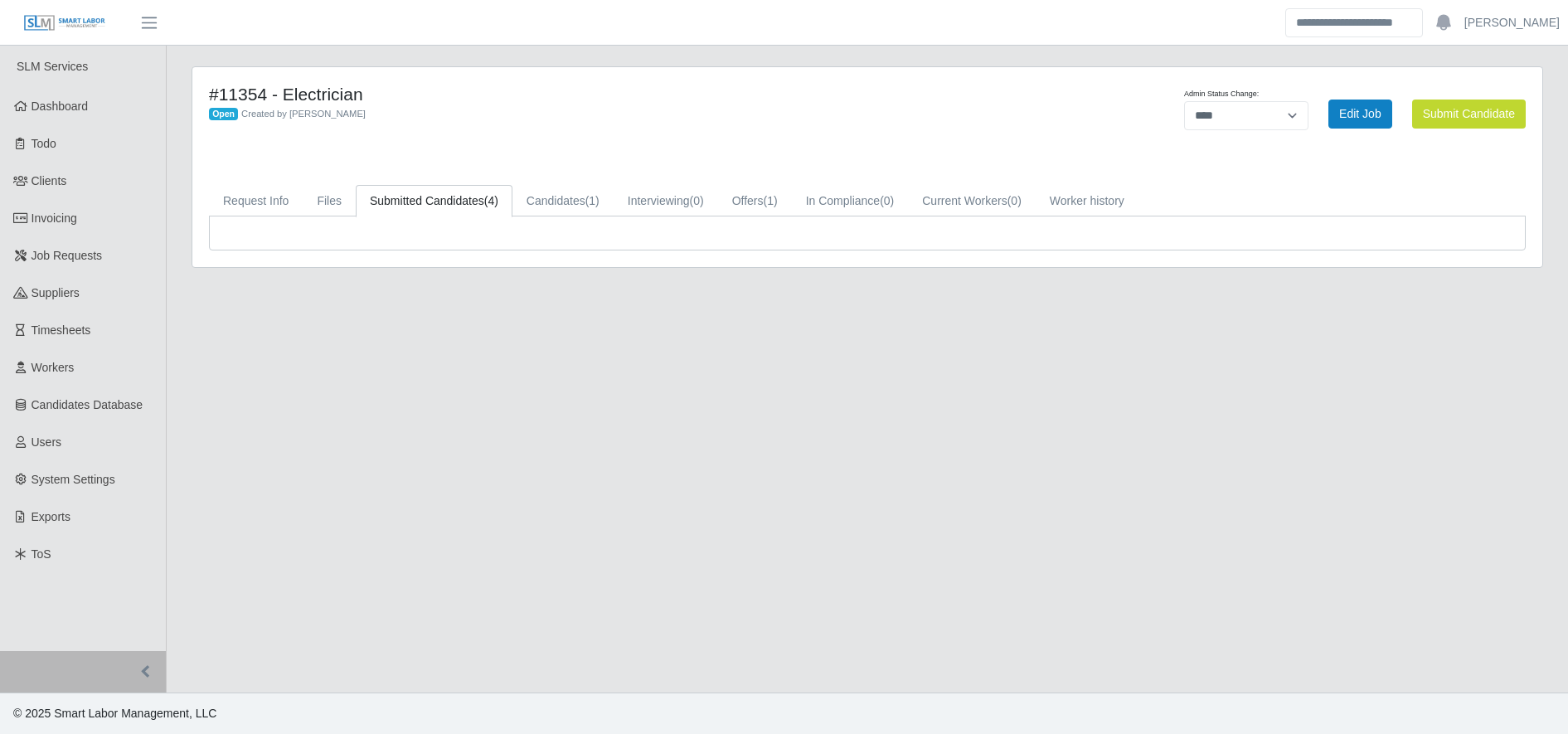
scroll to position [15, 0]
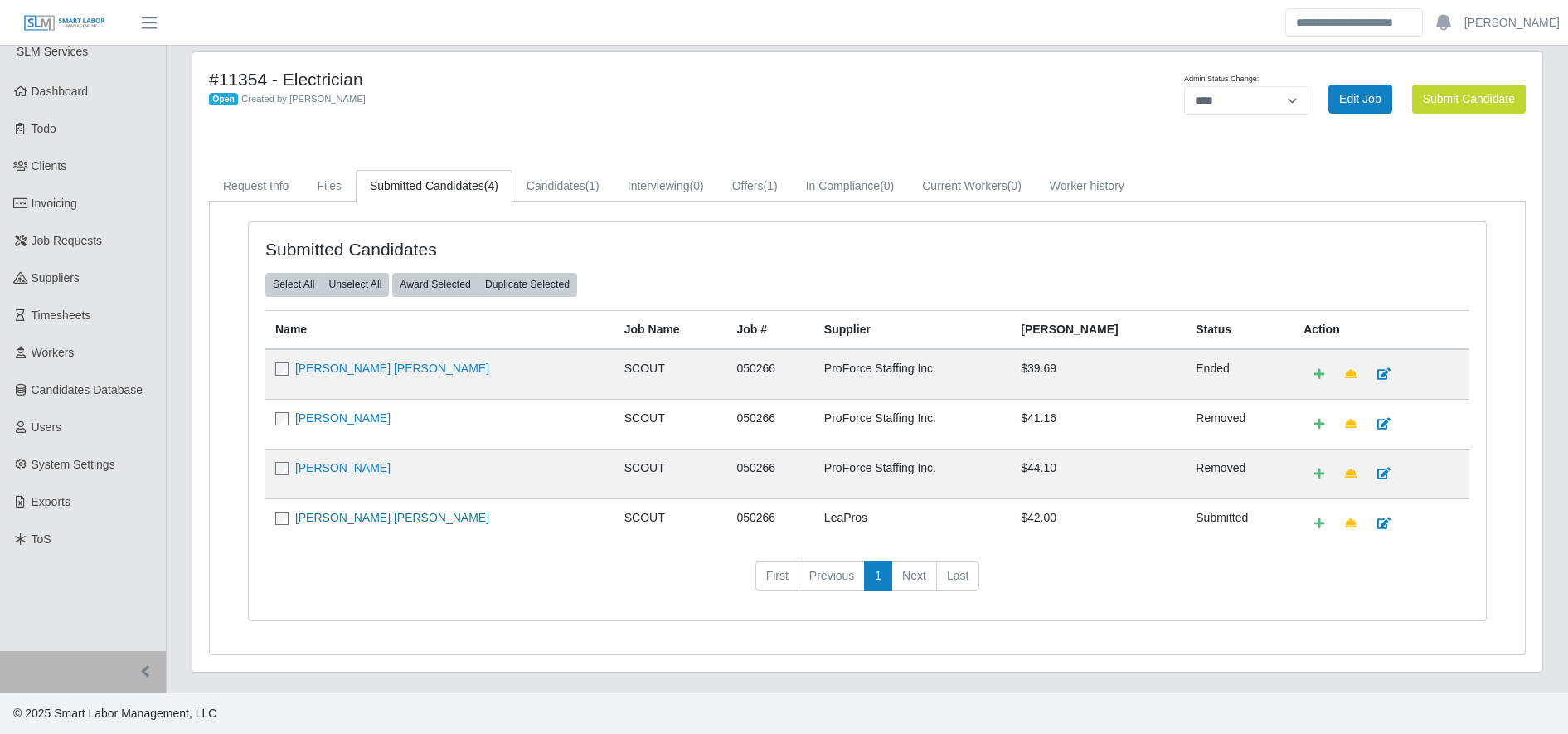
click at [345, 518] on link "[PERSON_NAME] [PERSON_NAME]" at bounding box center [392, 518] width 194 height 14
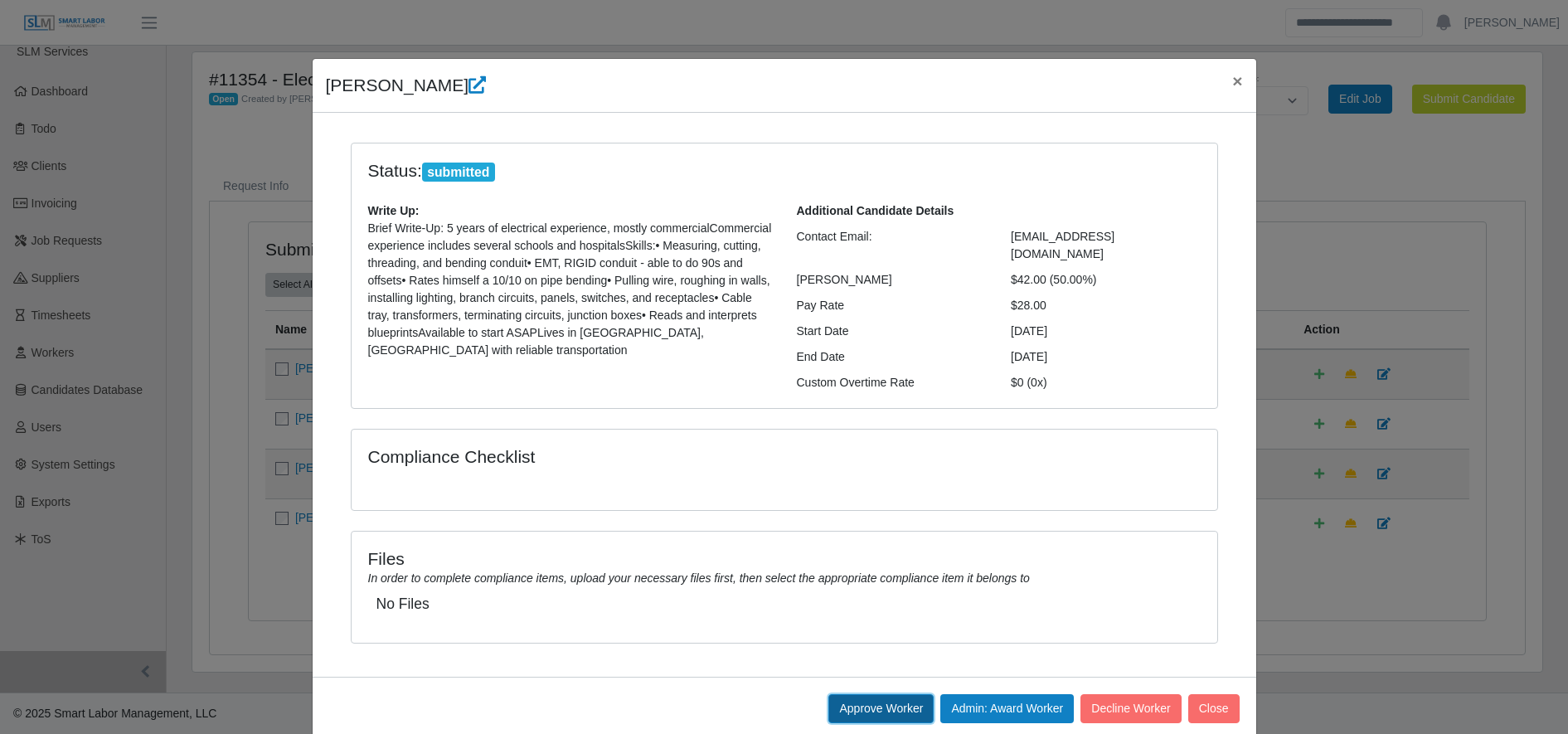
click at [856, 700] on button "Approve Worker" at bounding box center [881, 709] width 106 height 29
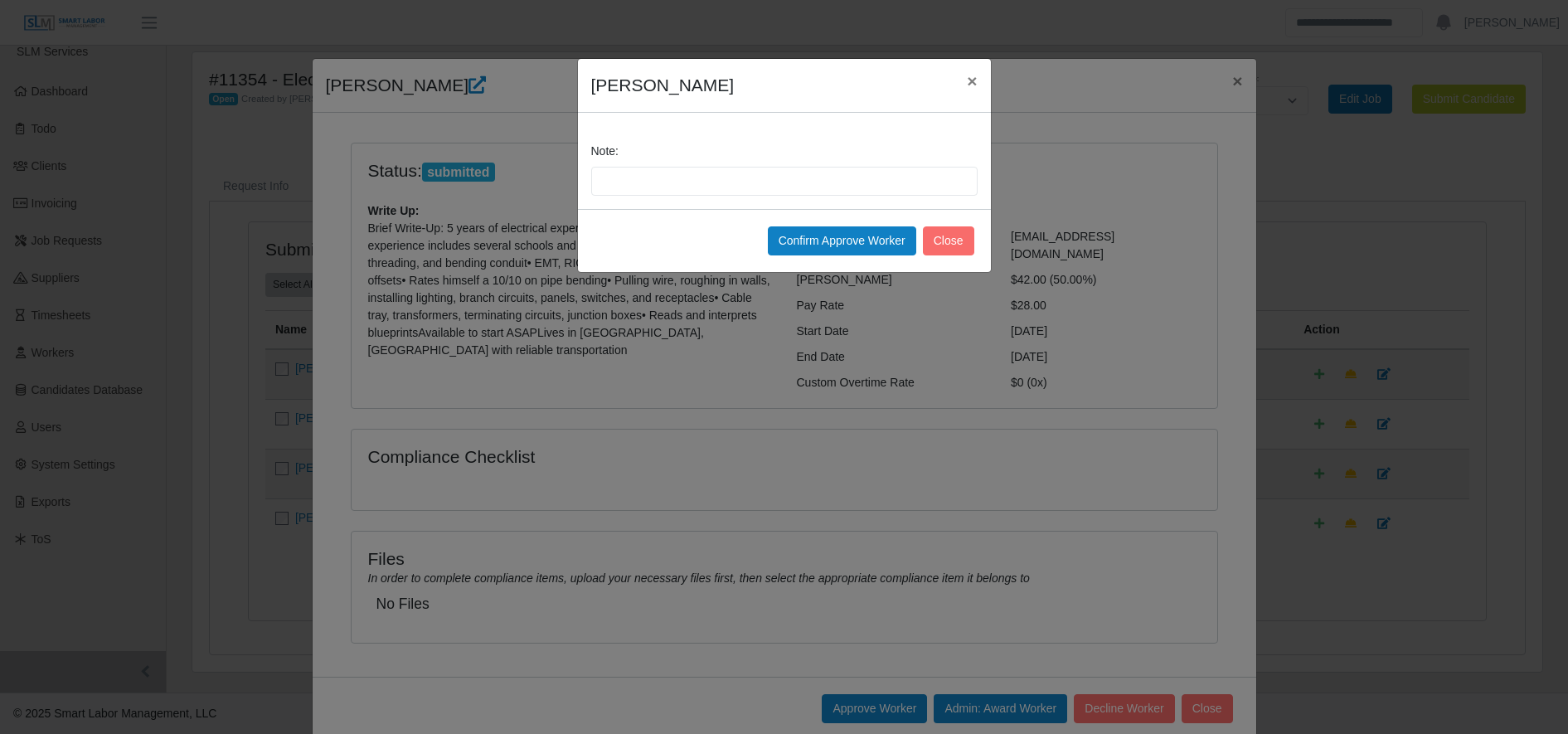
click at [823, 222] on div "Confirm Approve Worker Close" at bounding box center [785, 240] width 413 height 63
click at [827, 237] on button "Confirm Approve Worker" at bounding box center [842, 241] width 148 height 29
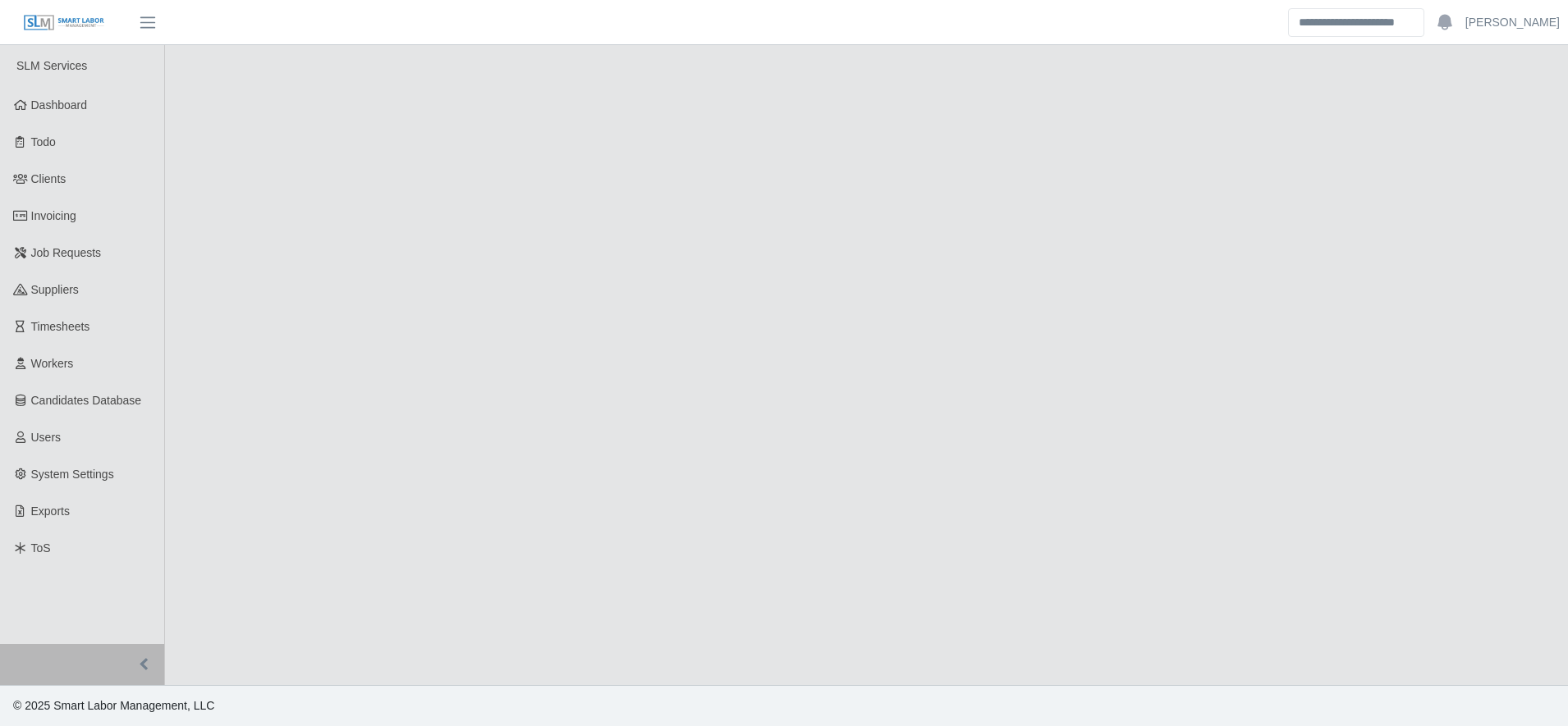
select select "****"
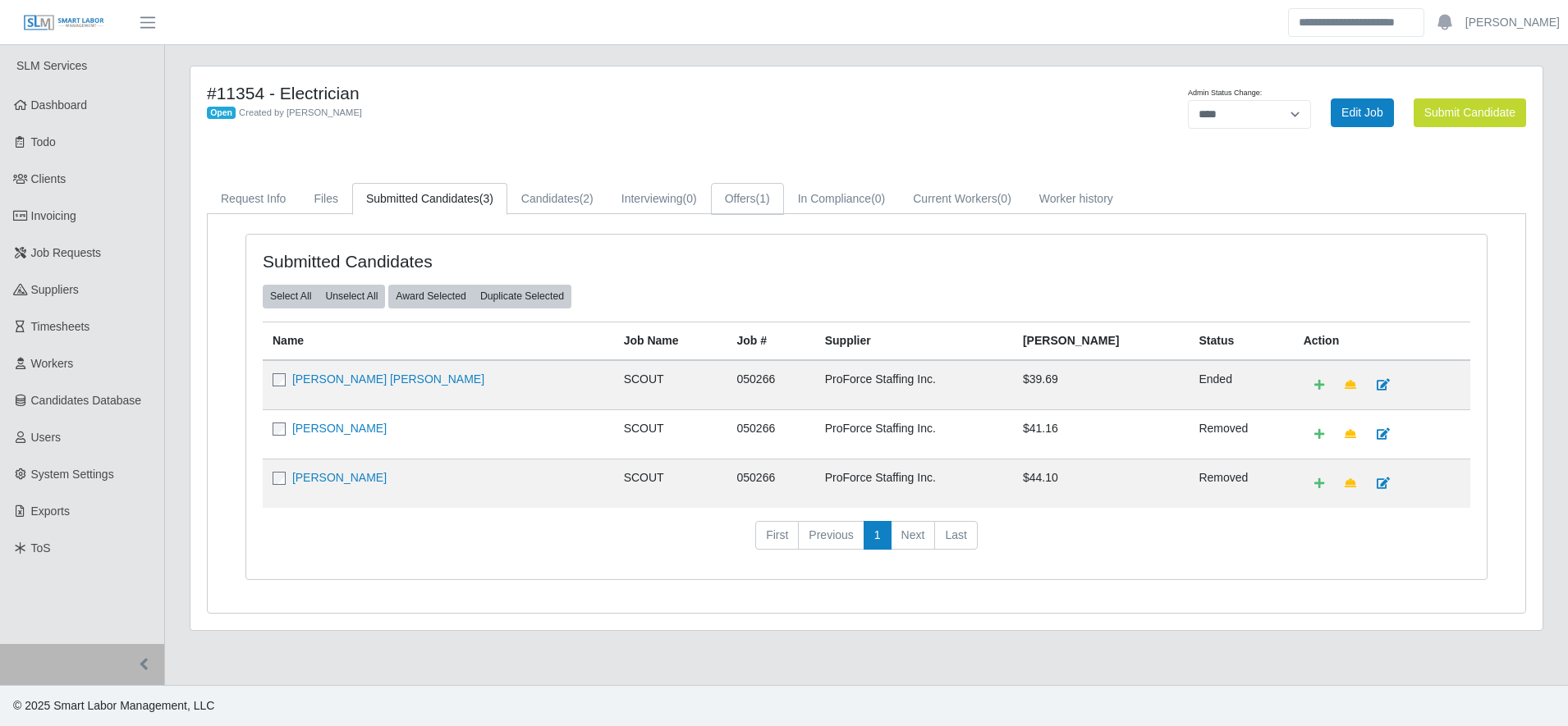
click at [761, 193] on span "(1)" at bounding box center [762, 199] width 14 height 13
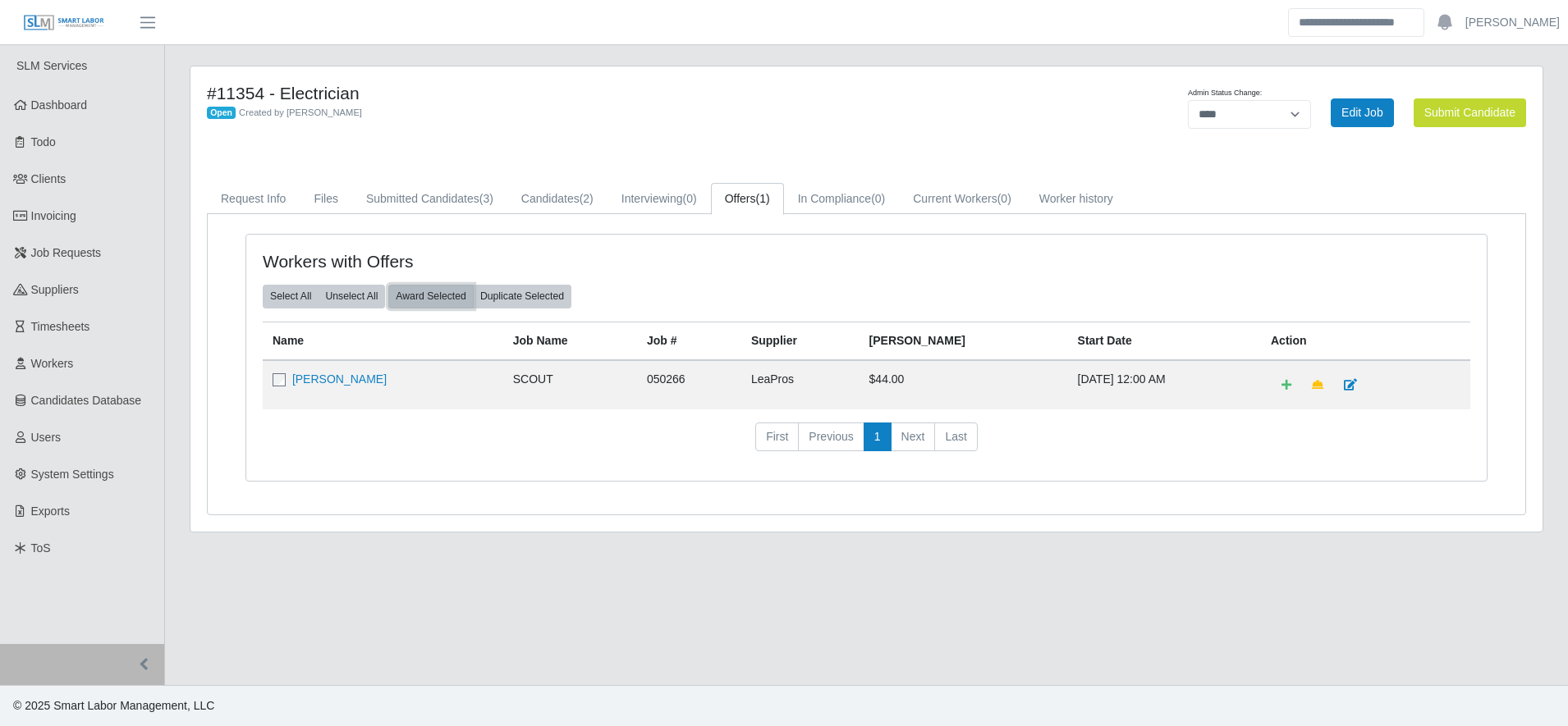
click at [463, 295] on button "Award Selected" at bounding box center [431, 296] width 85 height 23
click at [323, 379] on link "[PERSON_NAME]" at bounding box center [339, 380] width 94 height 13
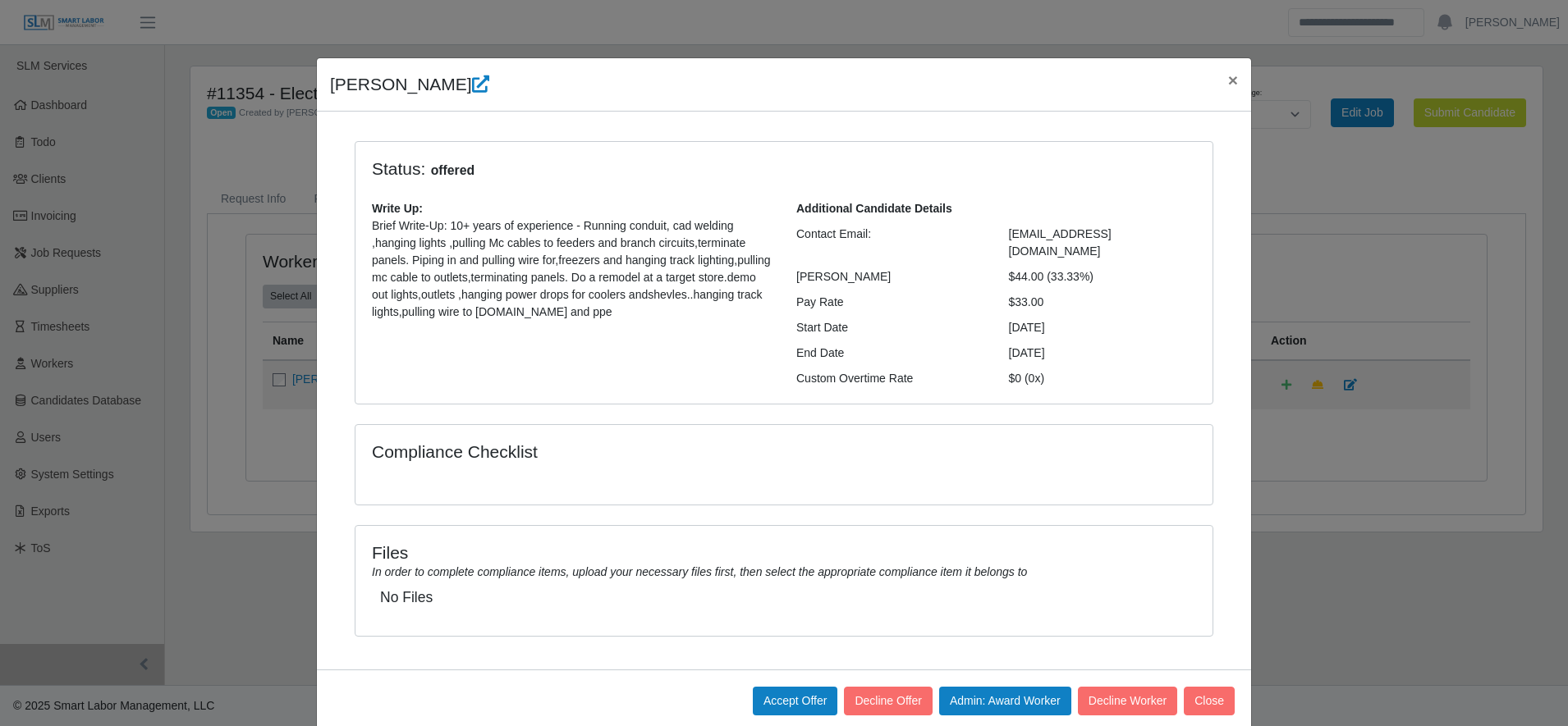
scroll to position [12, 0]
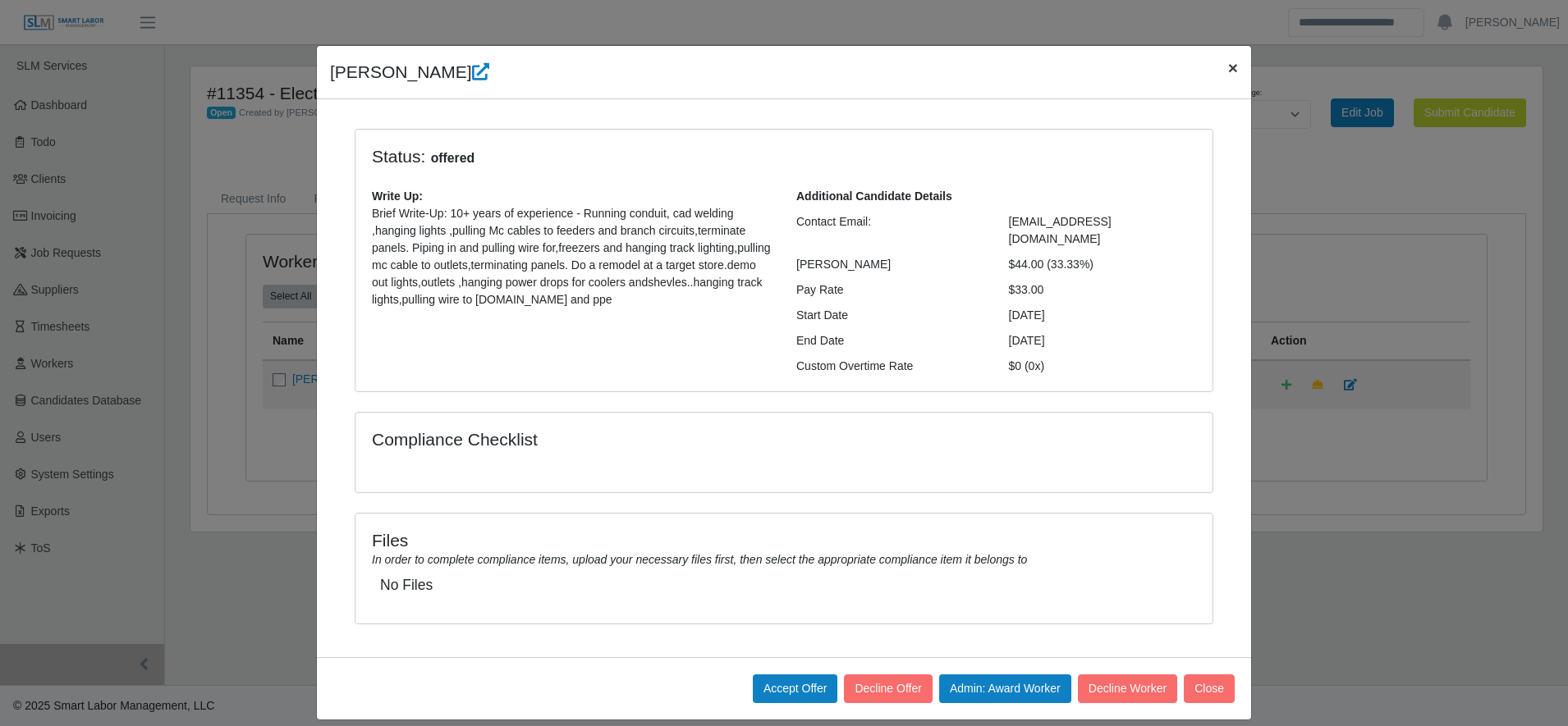
click at [1215, 68] on button "×" at bounding box center [1233, 67] width 36 height 43
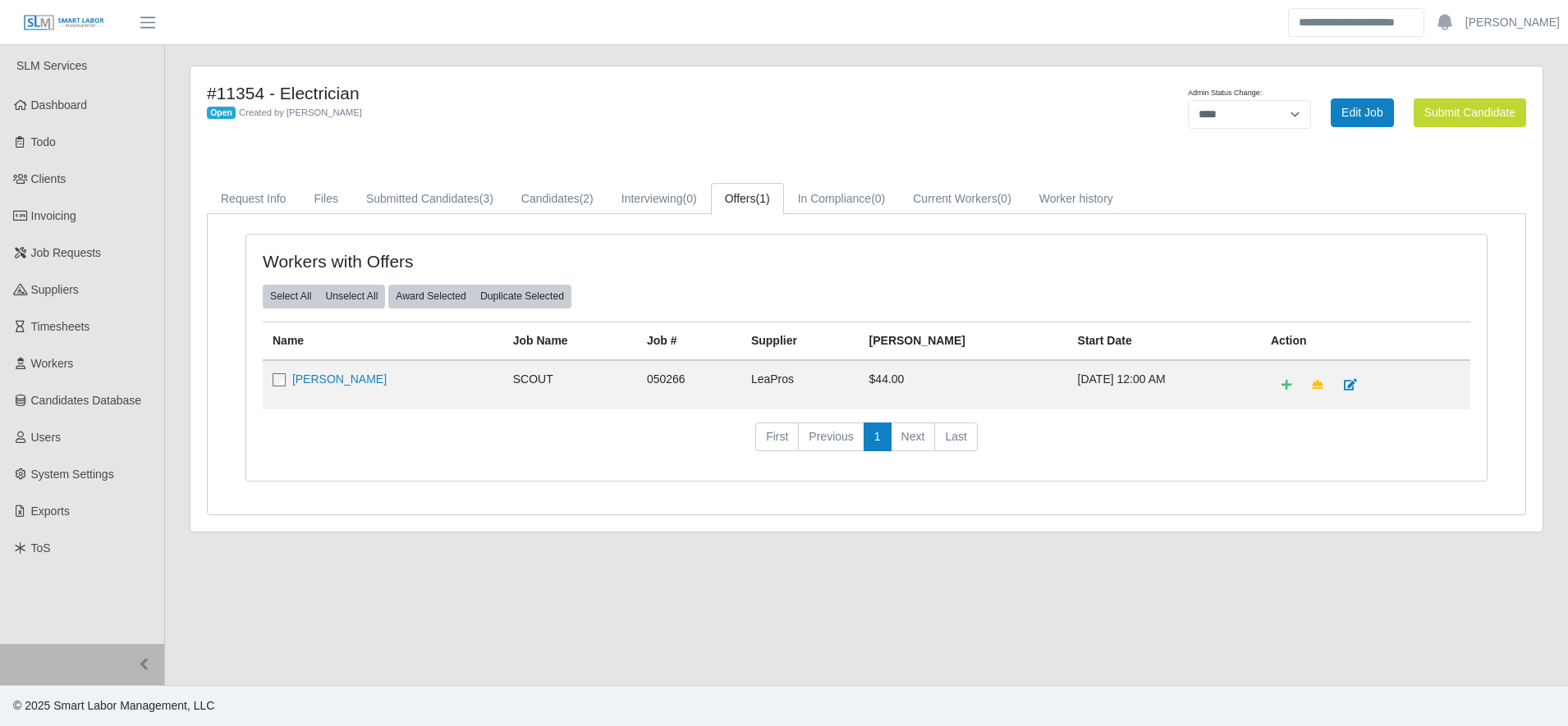
click at [740, 260] on h4 "Workers with Offers" at bounding box center [506, 261] width 488 height 20
click at [123, 187] on link "Clients" at bounding box center [82, 179] width 164 height 37
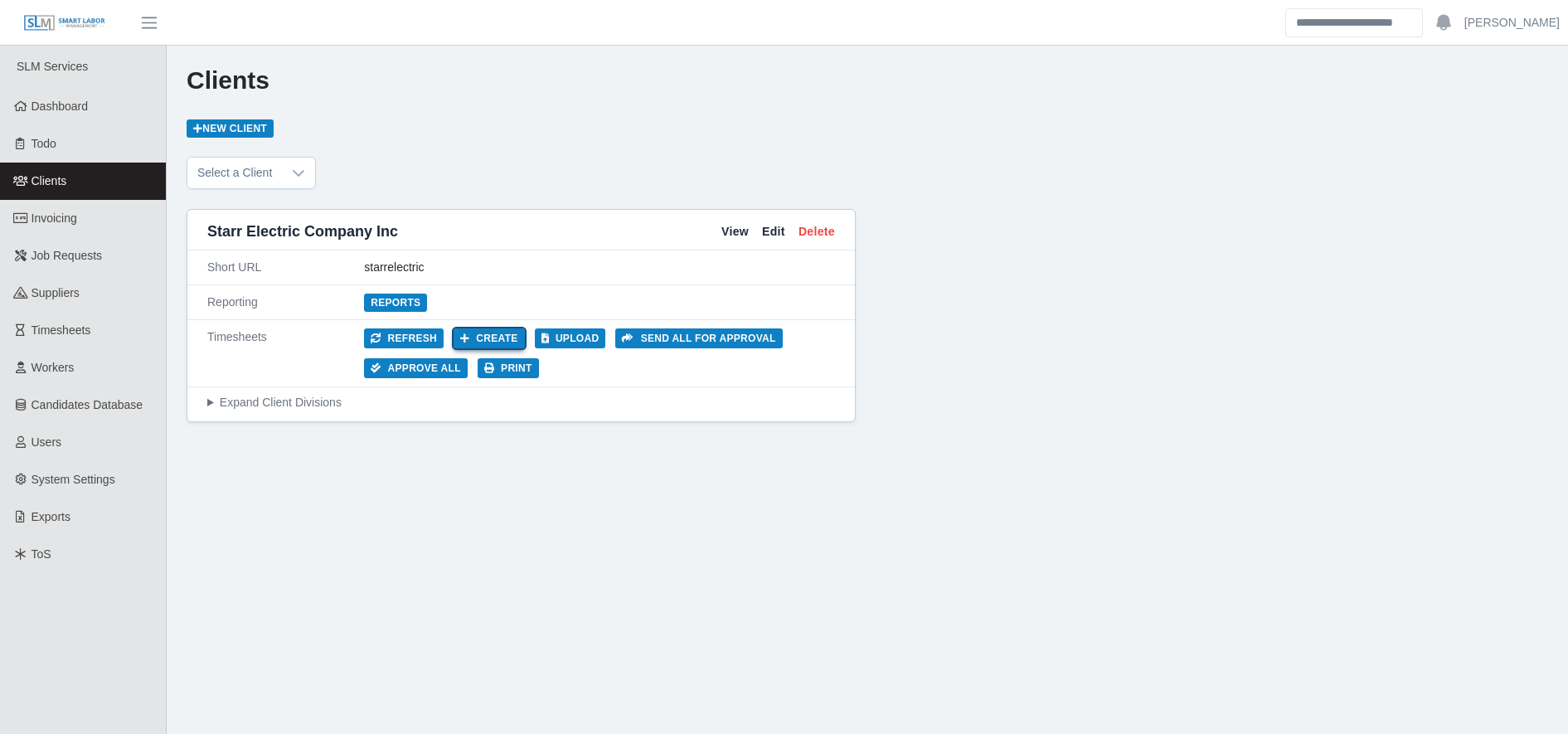
click at [470, 336] on button "Create" at bounding box center [489, 338] width 72 height 20
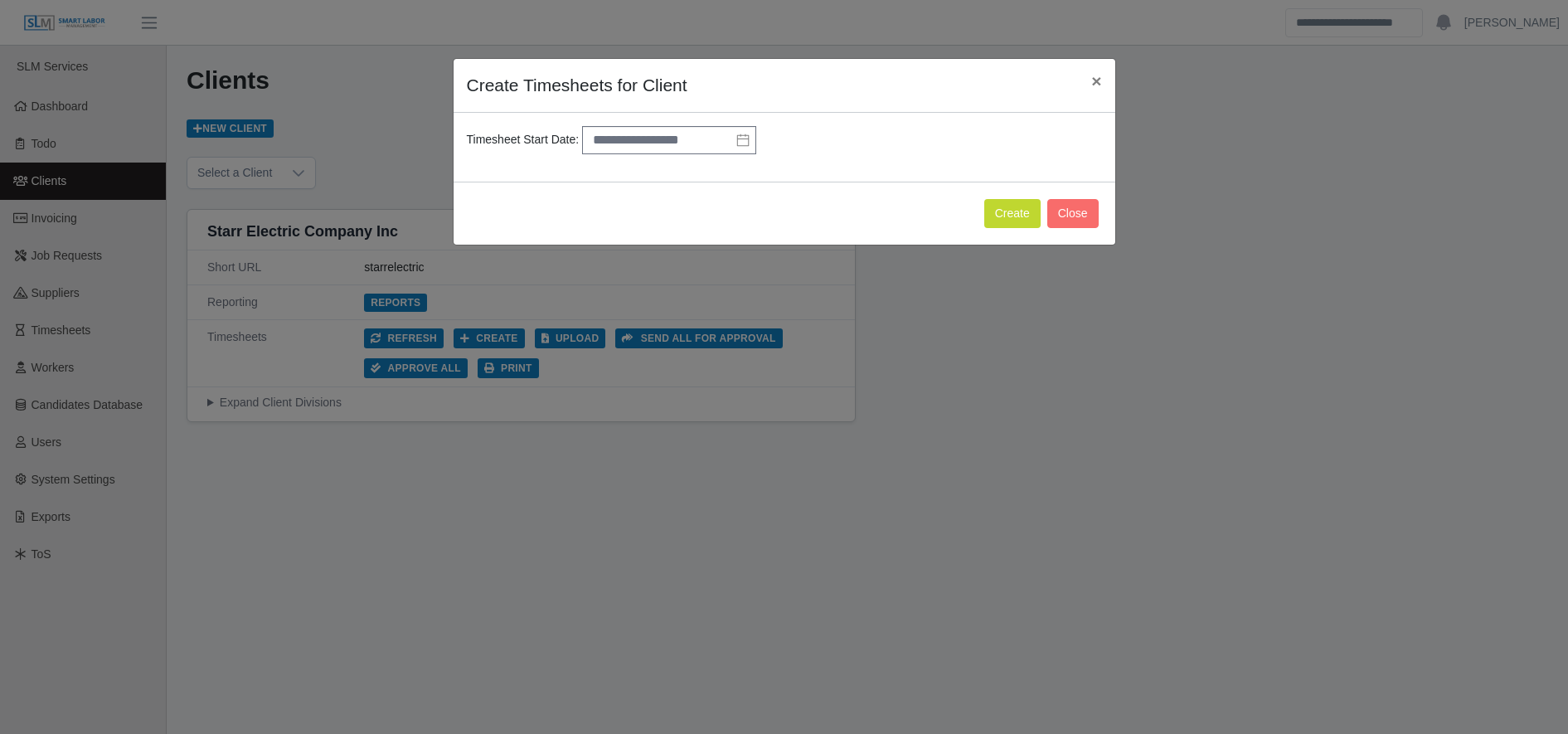
click at [674, 124] on div "Timesheet Start Date:" at bounding box center [784, 147] width 662 height 70
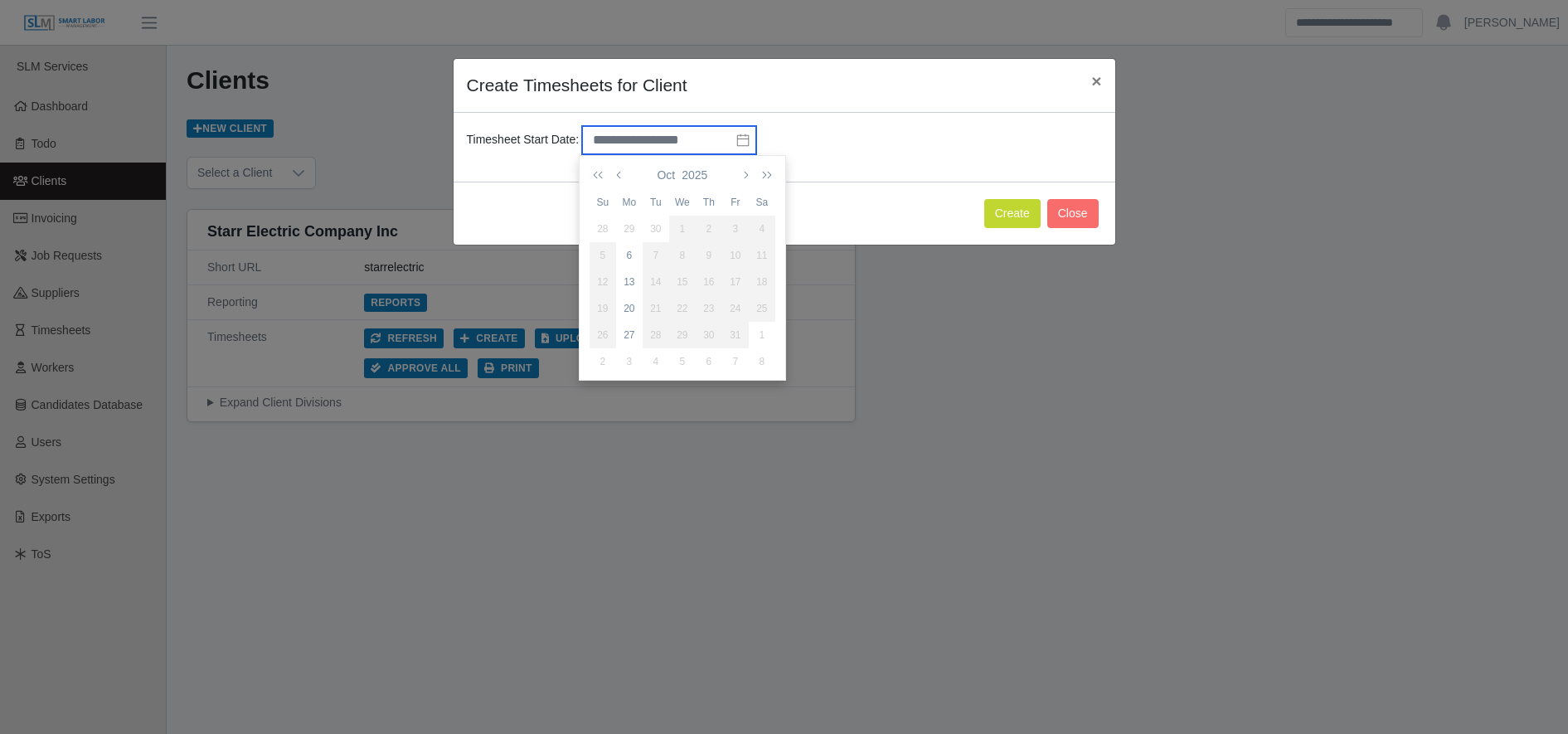
click at [675, 144] on input "text" at bounding box center [670, 140] width 174 height 28
click at [624, 171] on button "button" at bounding box center [619, 175] width 15 height 28
click at [627, 336] on div "29" at bounding box center [629, 335] width 26 height 15
type input "**********"
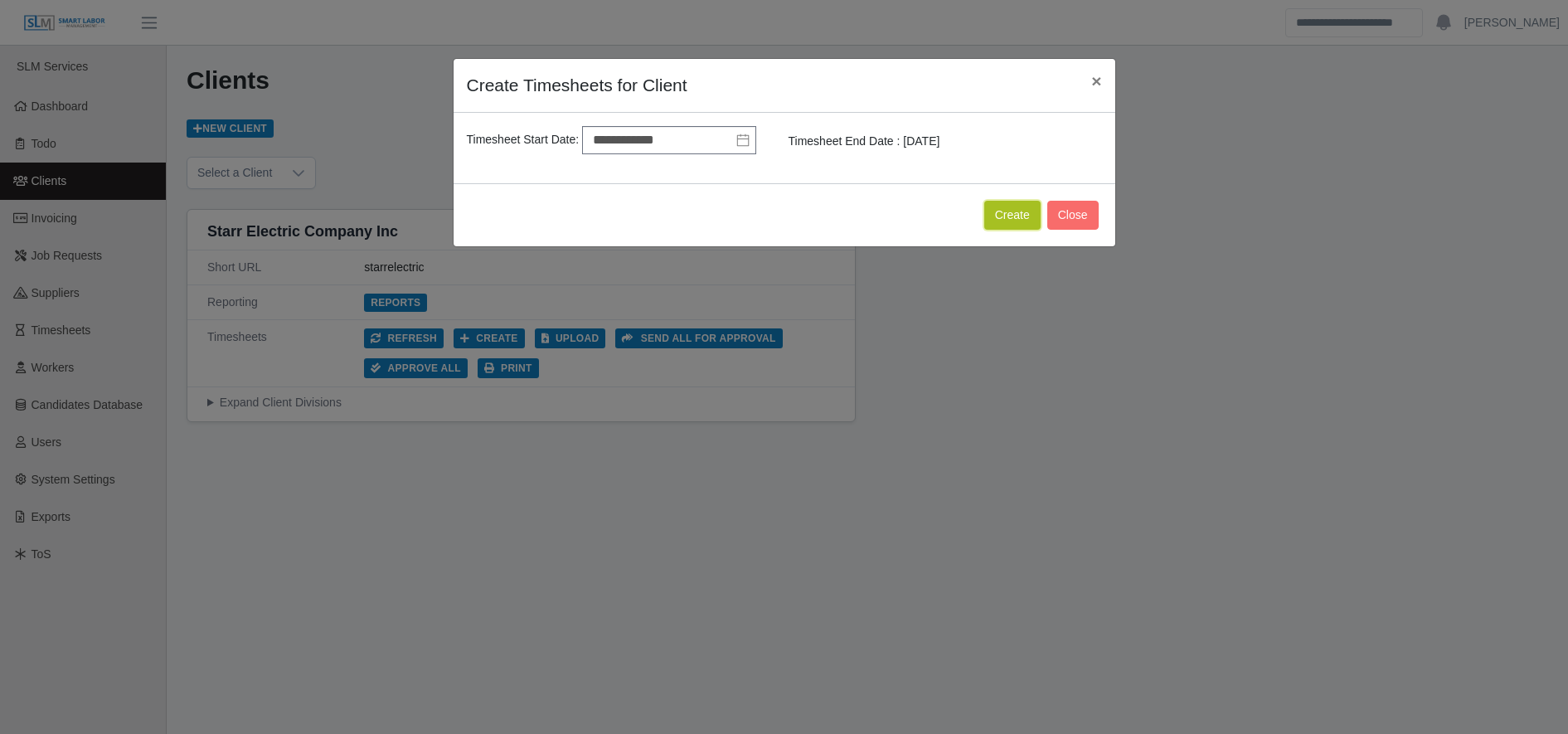
click at [1016, 210] on button "Create" at bounding box center [1013, 215] width 56 height 29
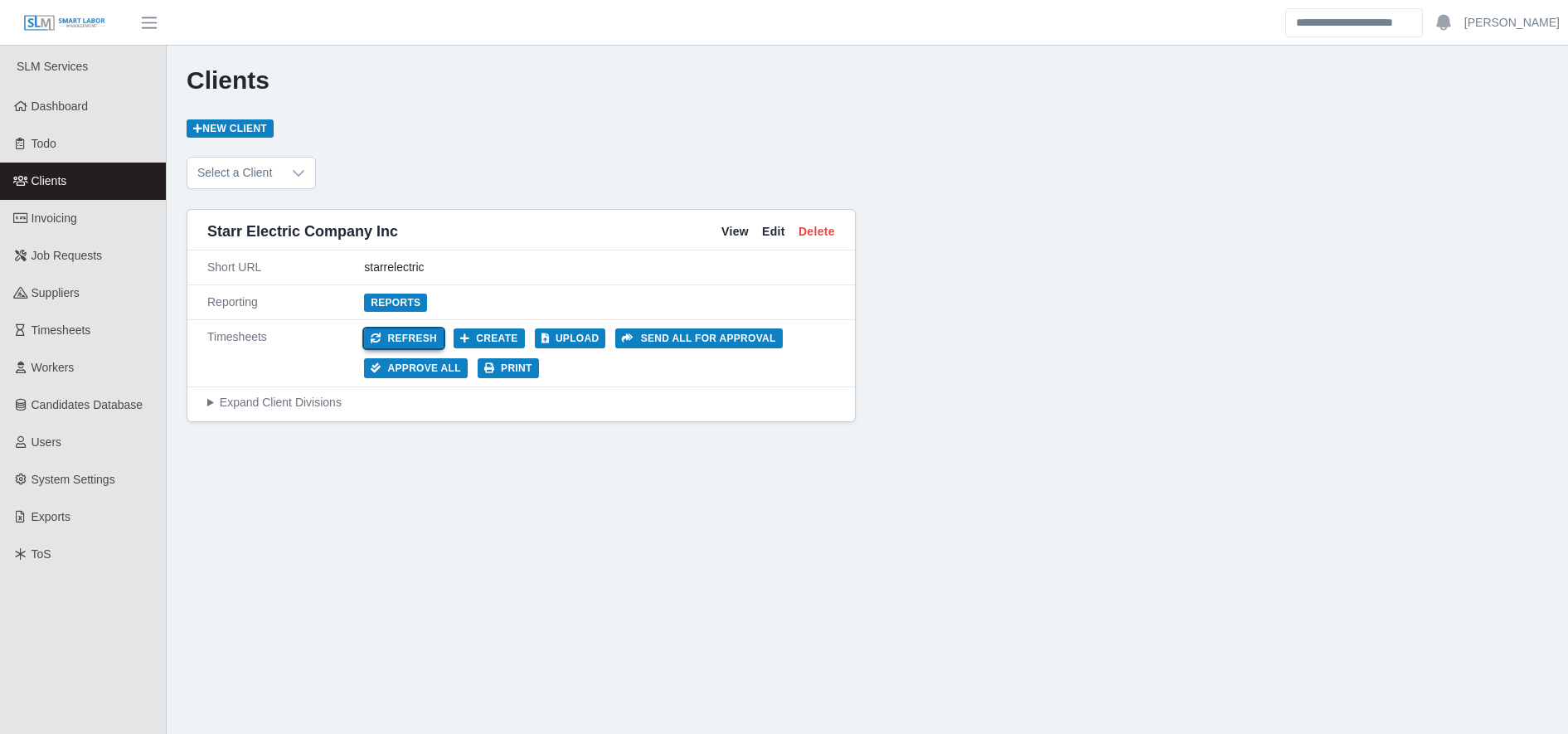
click at [393, 337] on button "Refresh" at bounding box center [404, 338] width 79 height 20
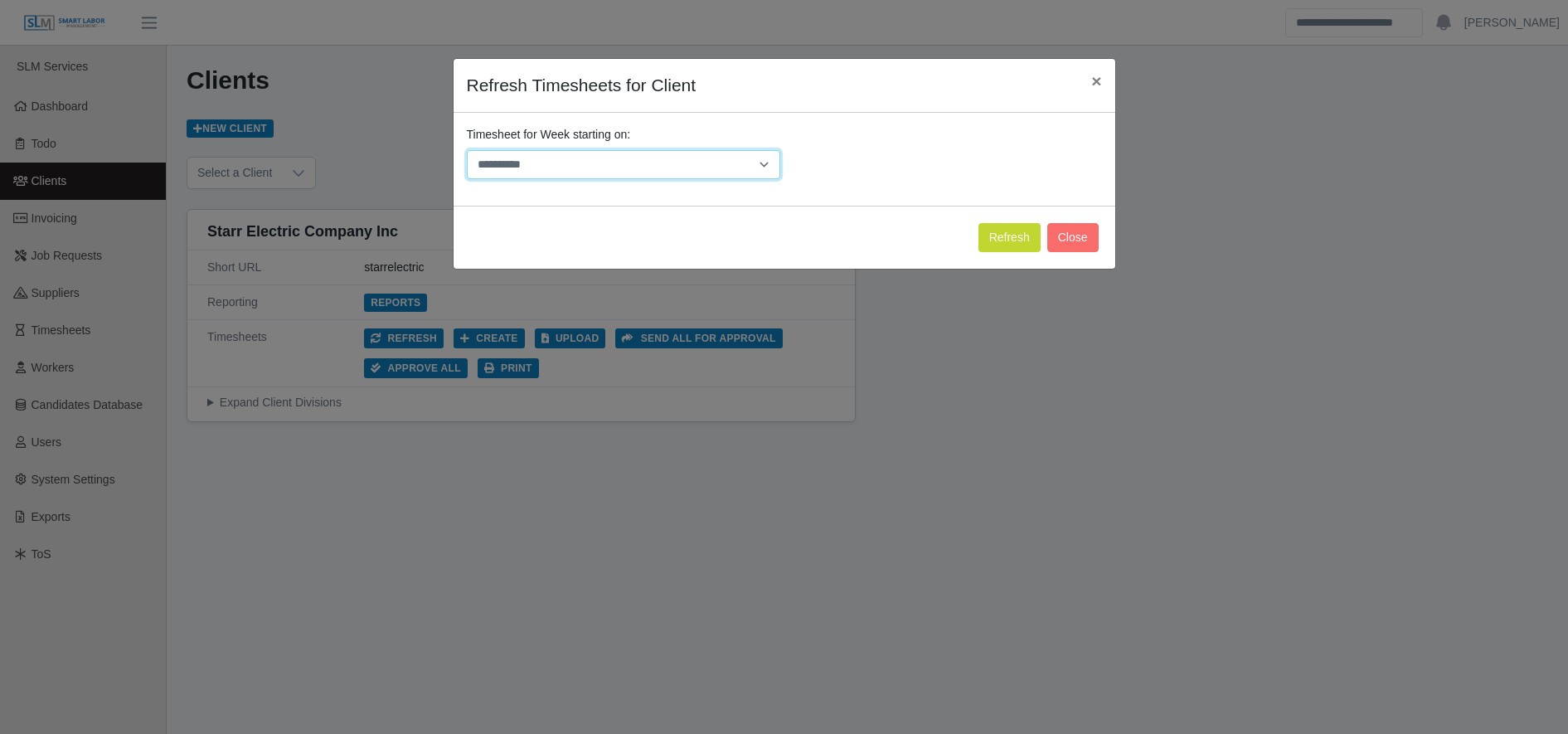
click at [576, 169] on select "**********" at bounding box center [624, 165] width 314 height 29
select select "**********"
click at [467, 150] on select "**********" at bounding box center [624, 165] width 314 height 29
click at [1004, 241] on button "Refresh" at bounding box center [1010, 238] width 62 height 29
